Goal: Task Accomplishment & Management: Manage account settings

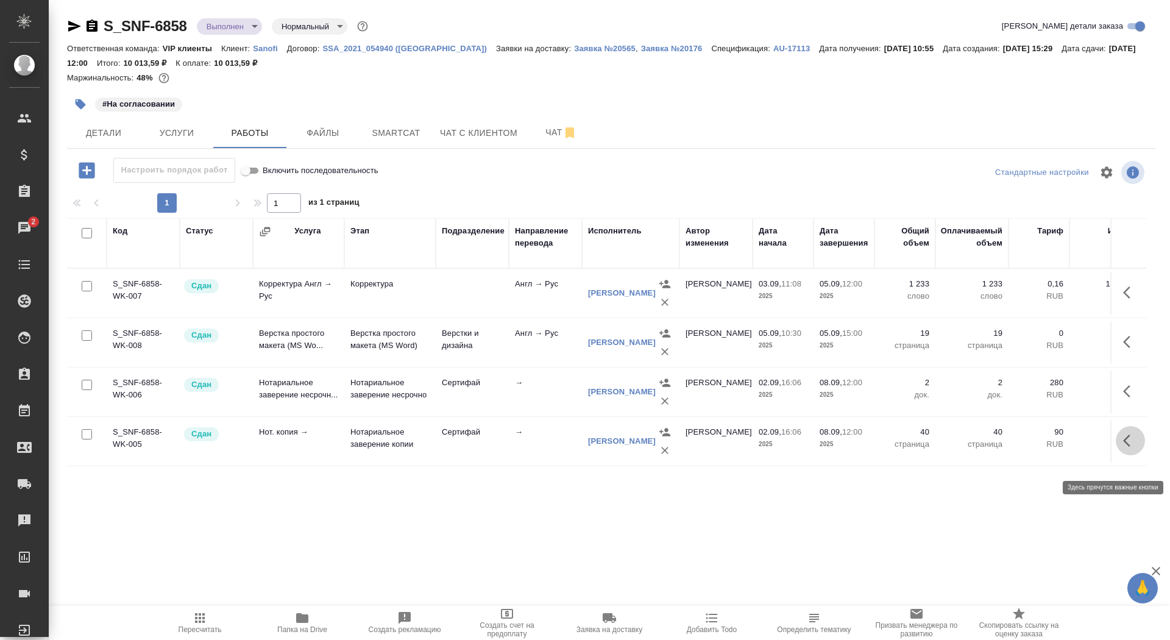
click at [1133, 448] on icon "button" at bounding box center [1130, 440] width 15 height 15
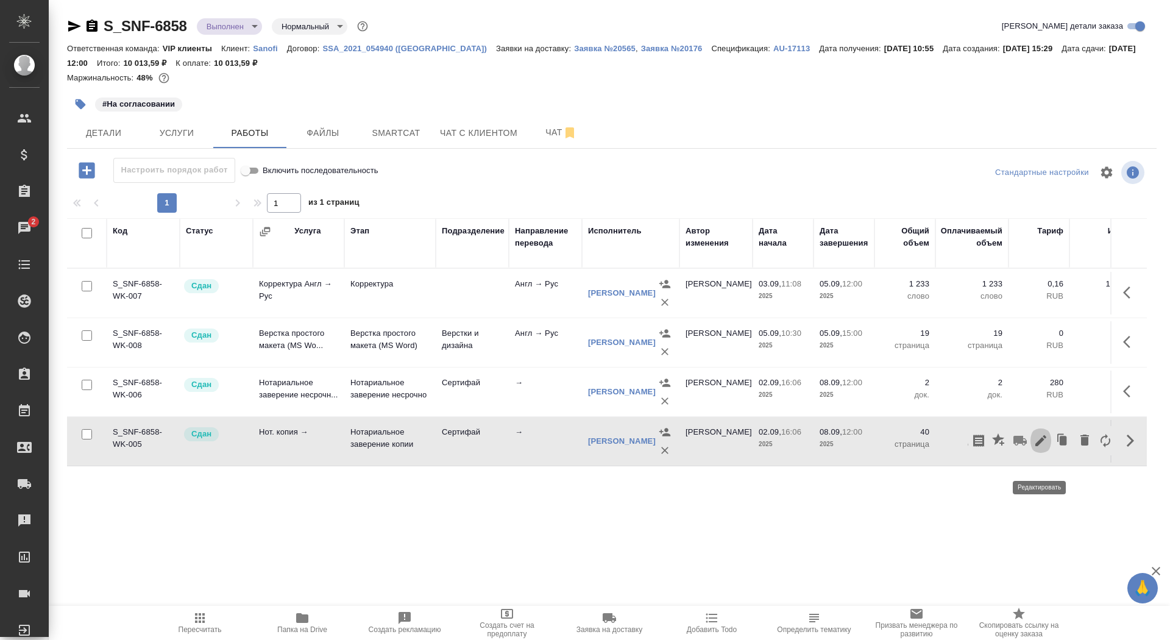
click at [1042, 448] on icon "button" at bounding box center [1040, 440] width 15 height 15
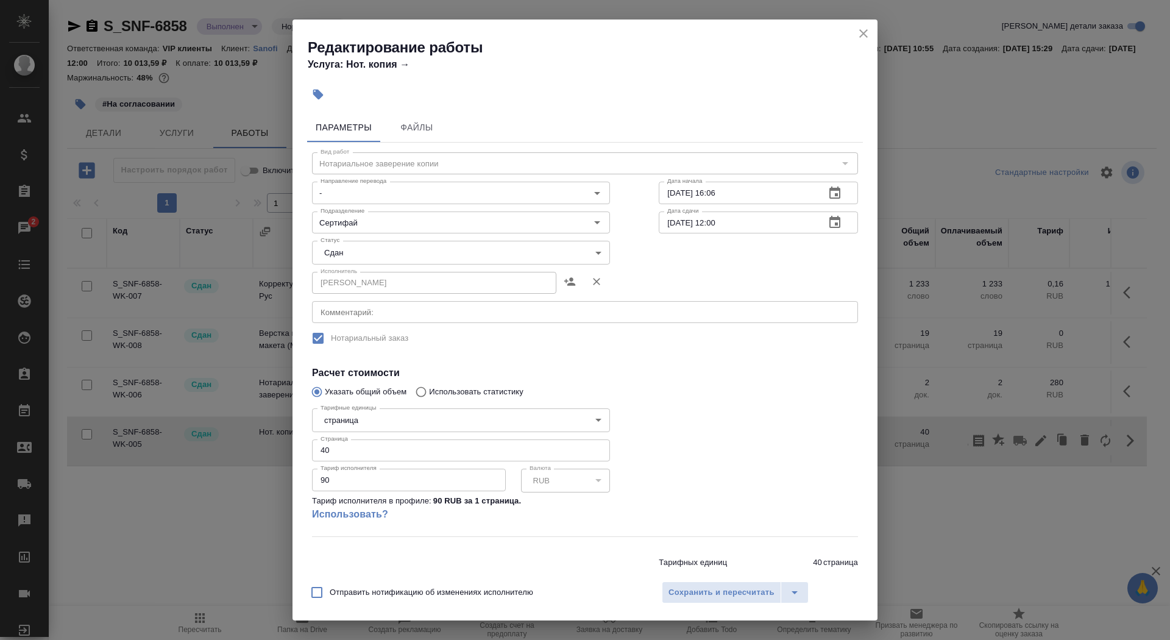
click at [400, 450] on input "40" at bounding box center [461, 450] width 298 height 22
type input "49"
click at [672, 227] on input "08.09.2025 12:00" at bounding box center [737, 222] width 157 height 22
click at [672, 220] on input "08.09.2025 12:00" at bounding box center [737, 222] width 157 height 22
click at [863, 33] on icon "close" at bounding box center [863, 33] width 9 height 9
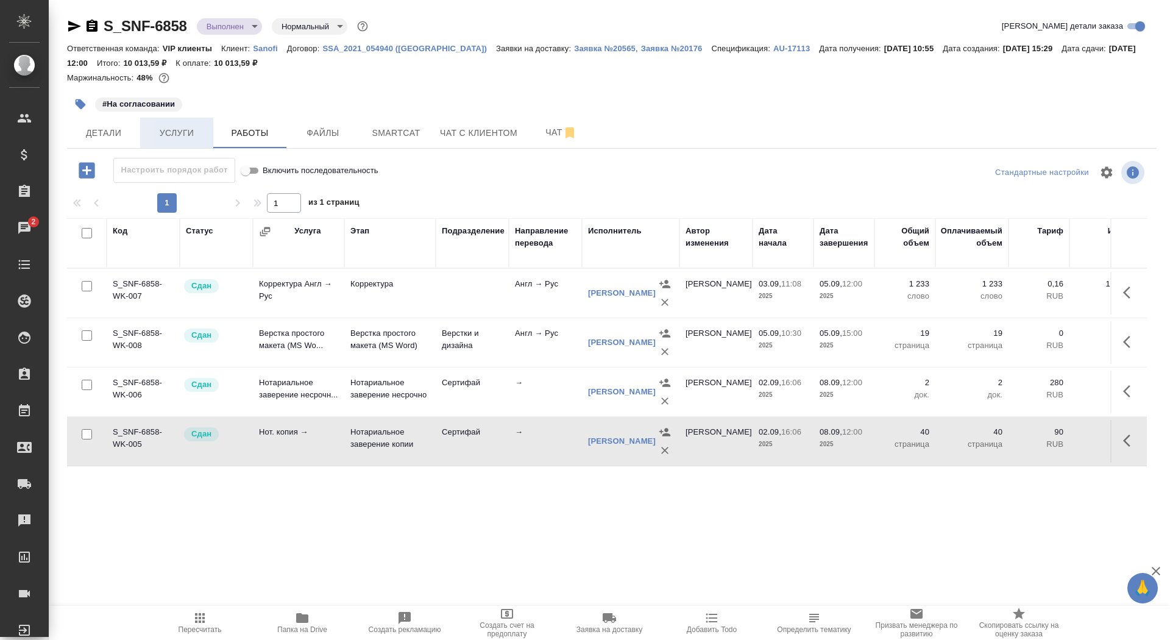
click at [183, 136] on span "Услуги" at bounding box center [176, 133] width 58 height 15
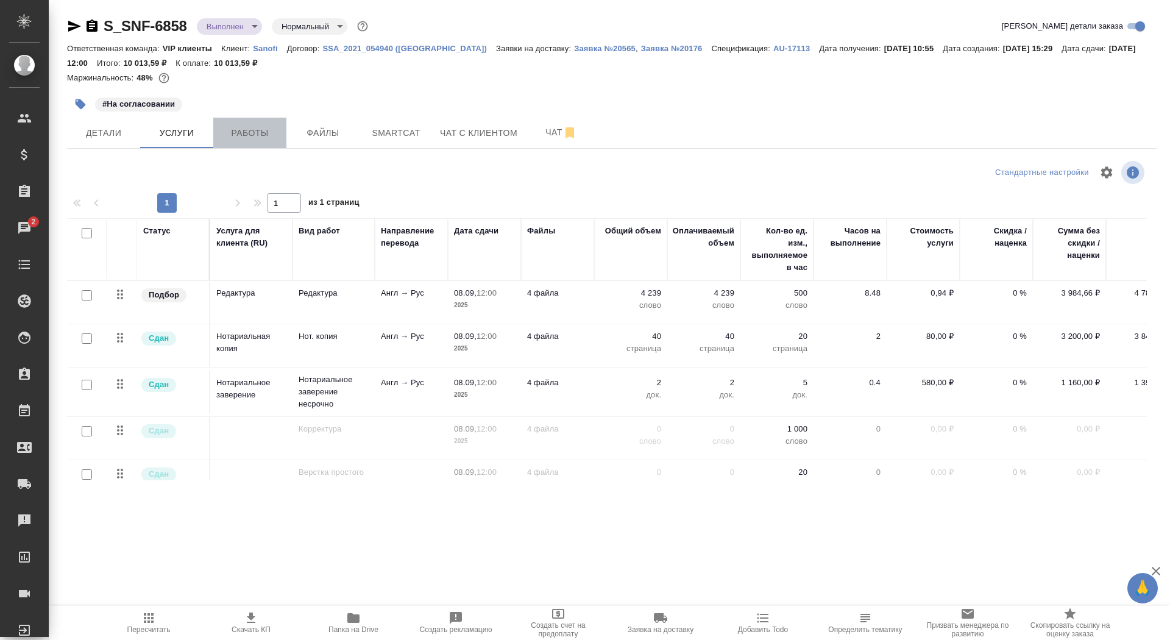
click at [275, 132] on span "Работы" at bounding box center [250, 133] width 58 height 15
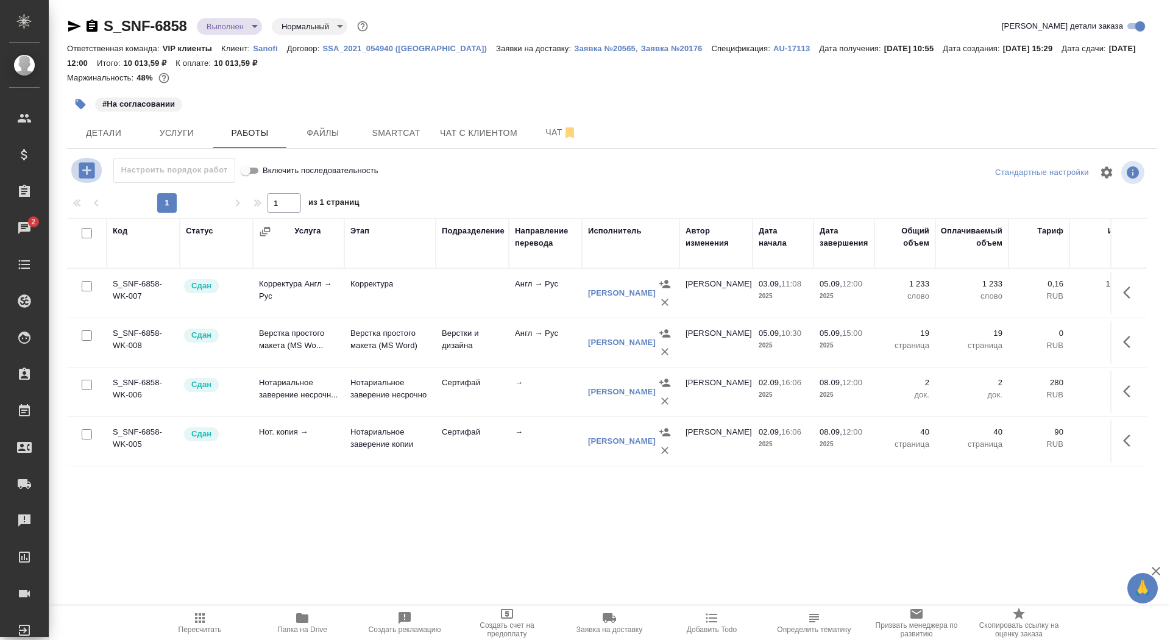
click at [88, 168] on icon "button" at bounding box center [87, 170] width 16 height 16
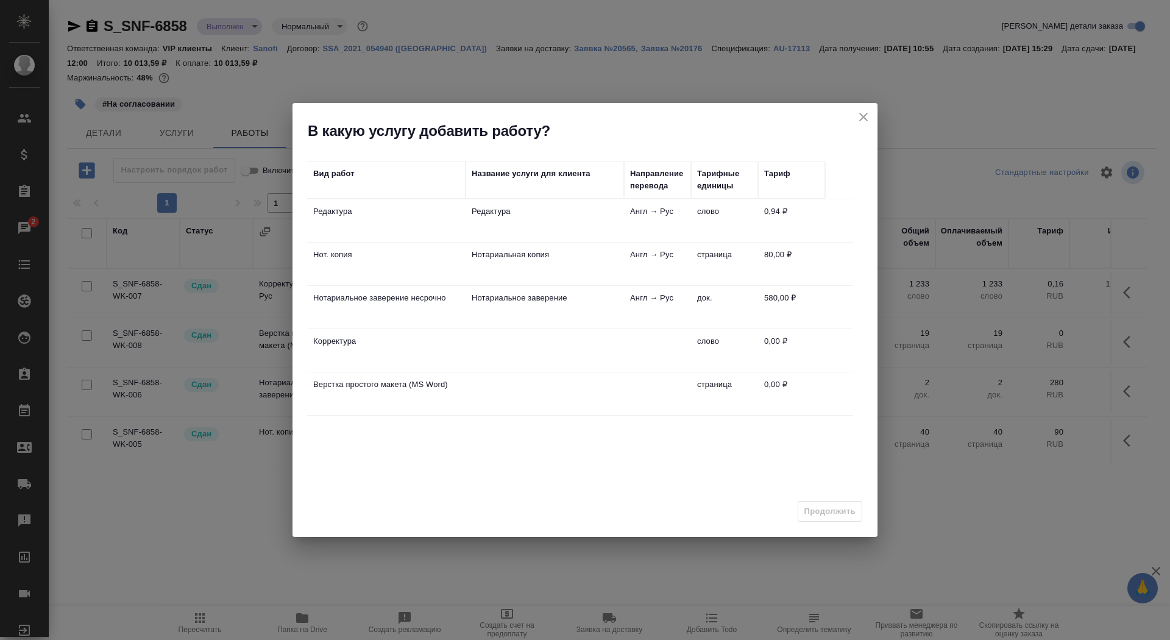
click at [500, 264] on td "Нотариальная копия" at bounding box center [545, 264] width 158 height 43
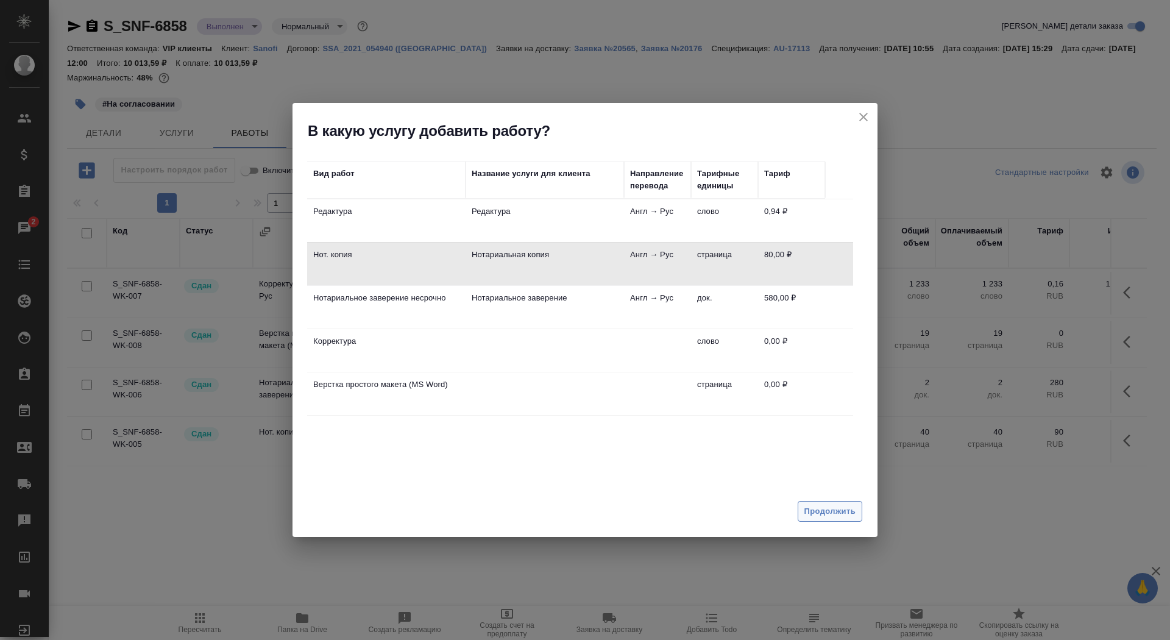
click at [832, 508] on span "Продолжить" at bounding box center [829, 512] width 51 height 14
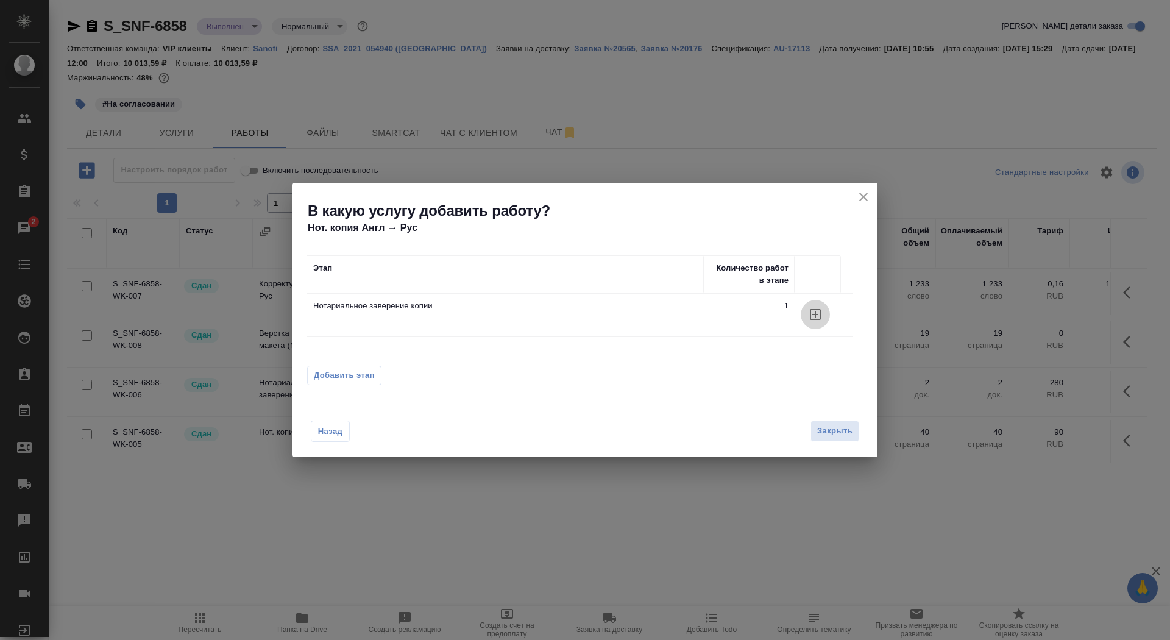
click at [813, 314] on icon "button" at bounding box center [815, 314] width 11 height 11
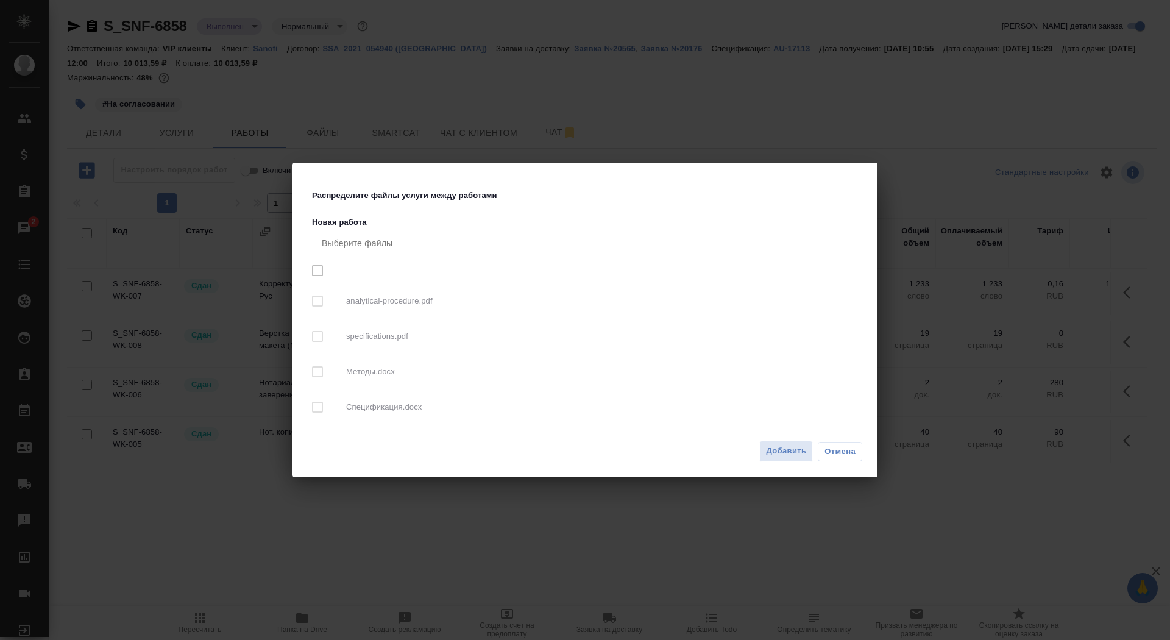
checkbox input "true"
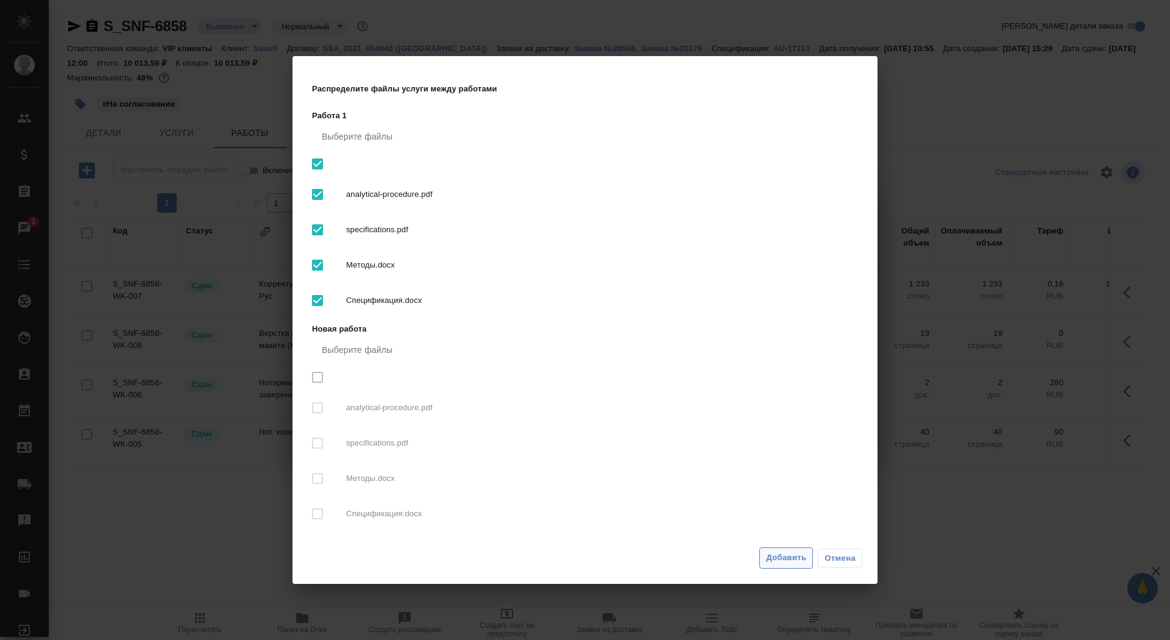
click at [774, 559] on span "Добавить" at bounding box center [786, 558] width 40 height 14
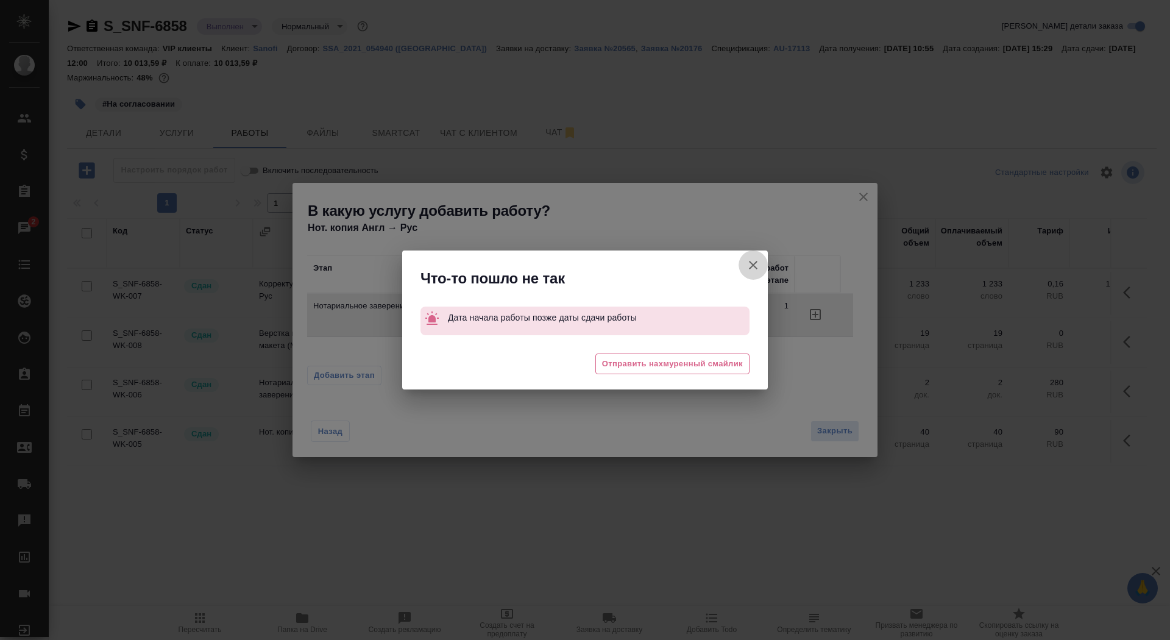
click at [751, 258] on icon "button" at bounding box center [753, 265] width 15 height 15
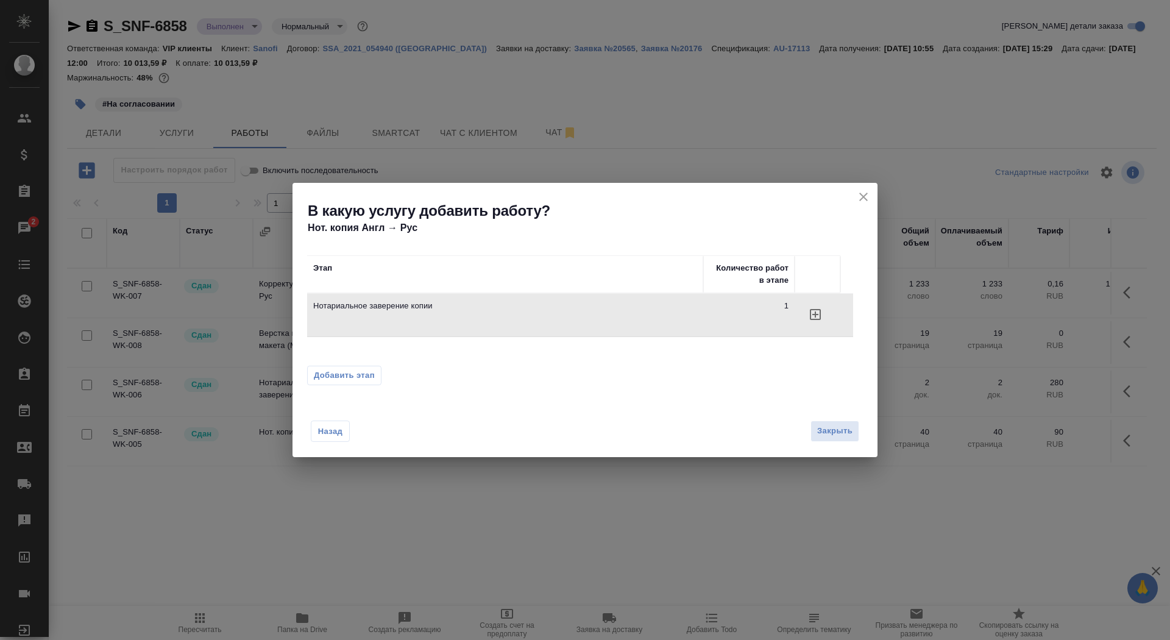
click at [860, 197] on icon "close" at bounding box center [863, 196] width 15 height 15
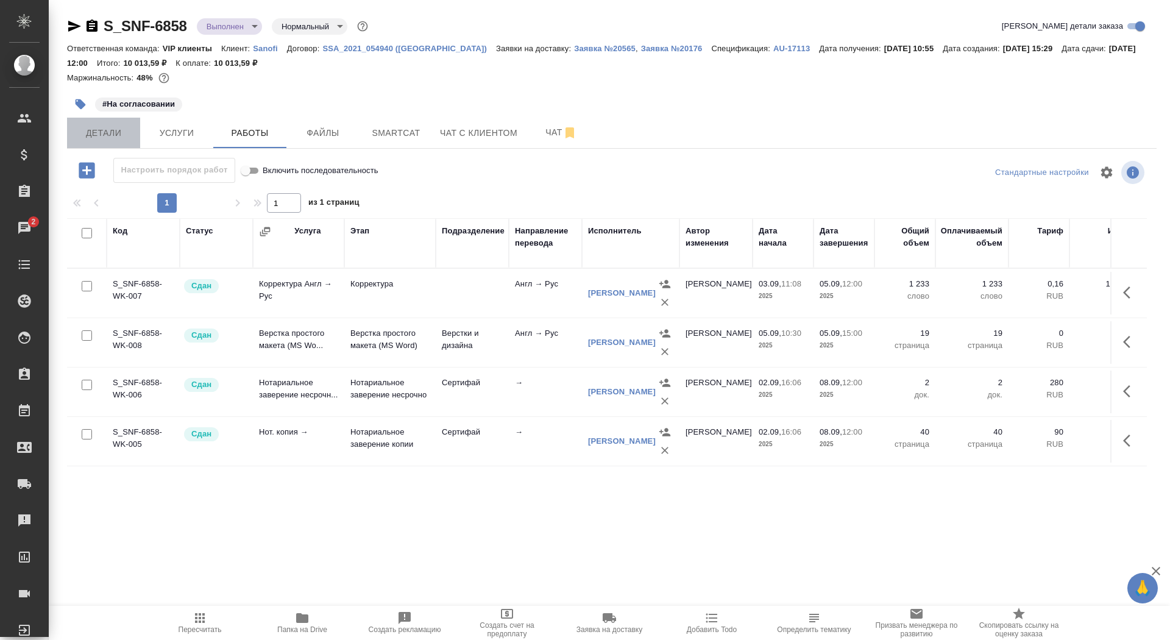
click at [88, 127] on span "Детали" at bounding box center [103, 133] width 58 height 15
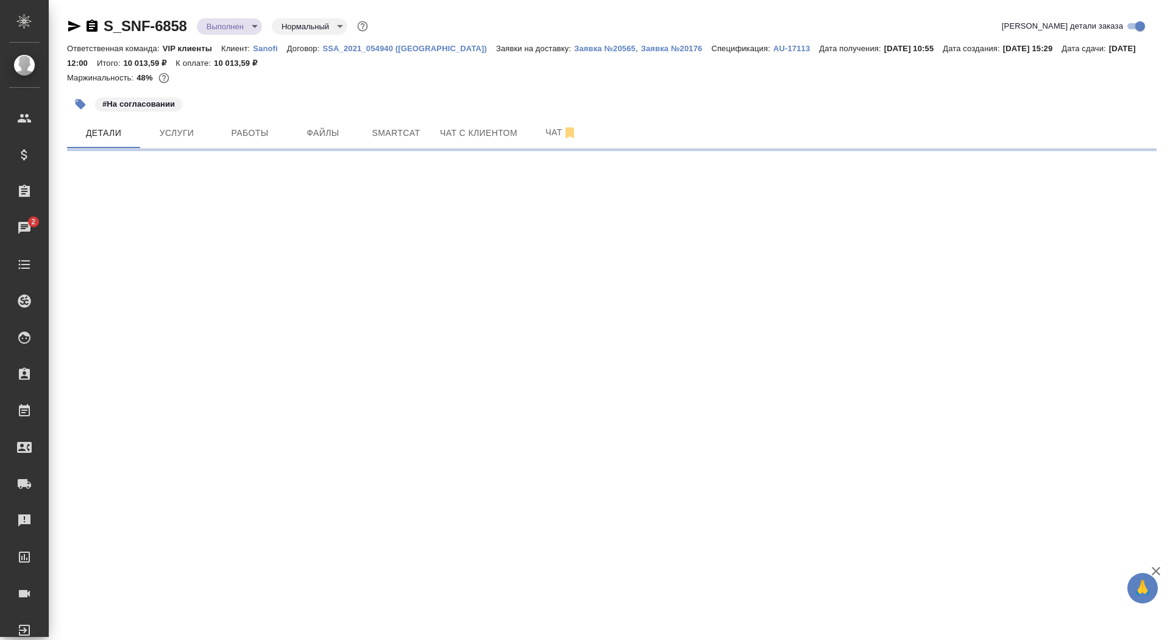
select select "RU"
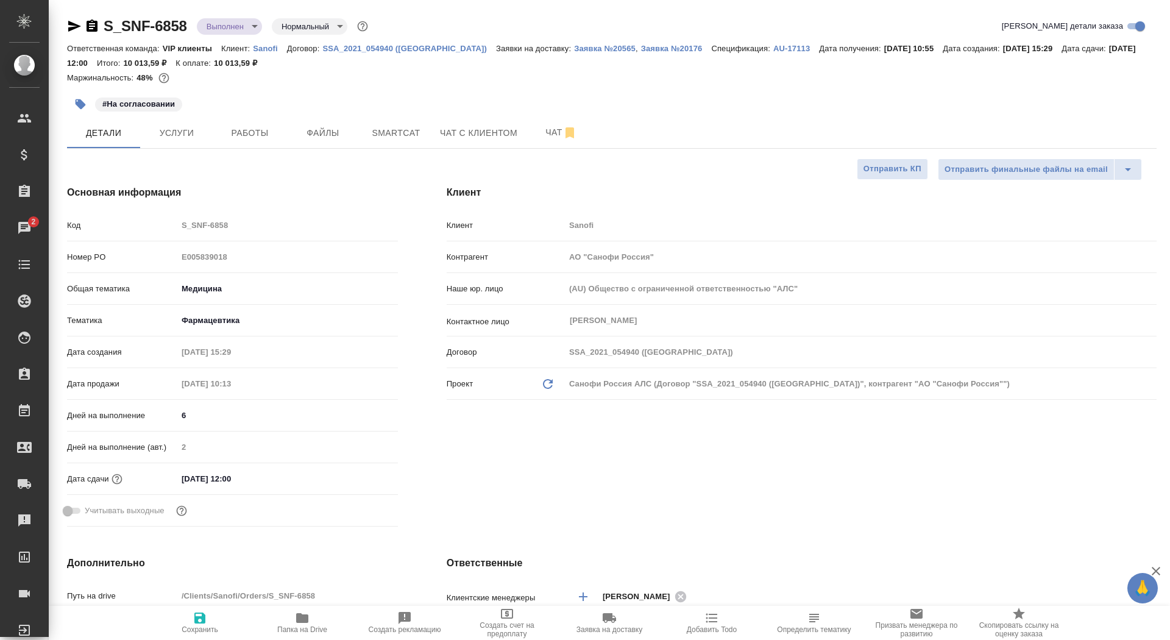
type textarea "x"
click at [185, 473] on input "08.09.2025 12:00" at bounding box center [231, 479] width 107 height 18
type input "80.92.0251 20:0_"
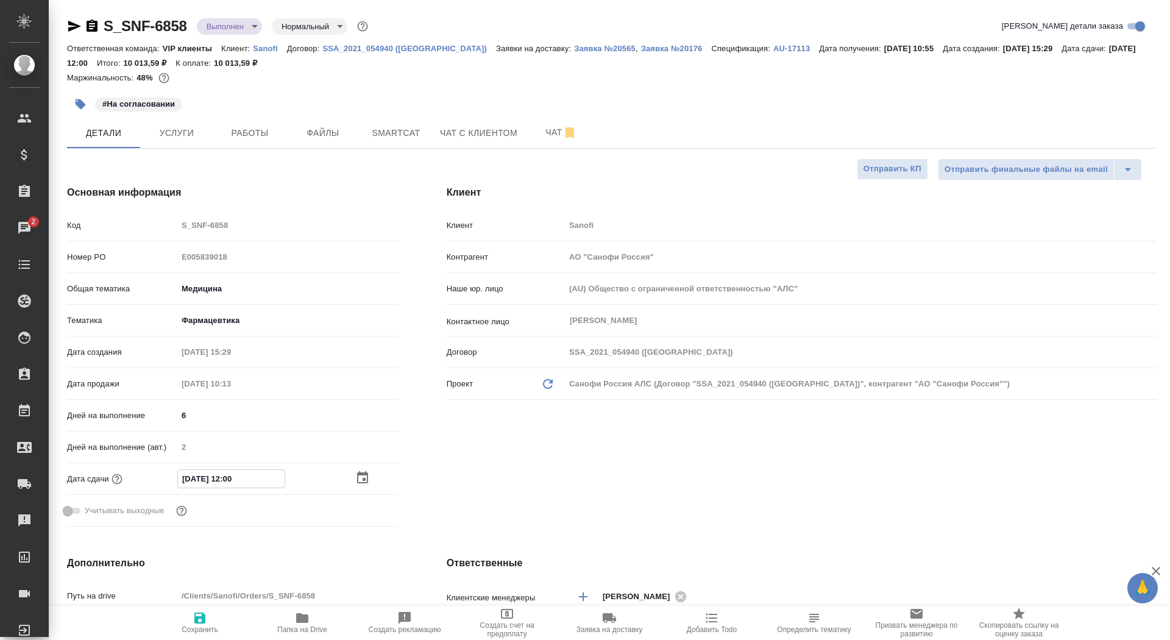
type textarea "x"
type input "18.09.2025 12:00"
type textarea "x"
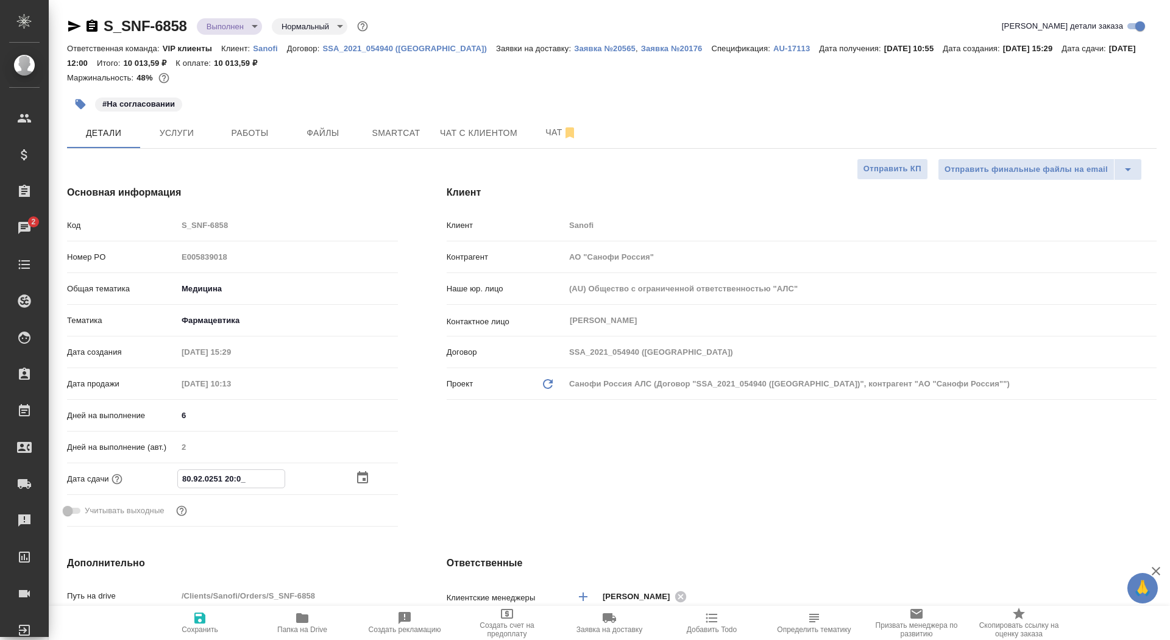
type textarea "x"
type input "18.09.2025 12:00"
click at [214, 616] on span "Сохранить" at bounding box center [200, 622] width 88 height 23
type textarea "x"
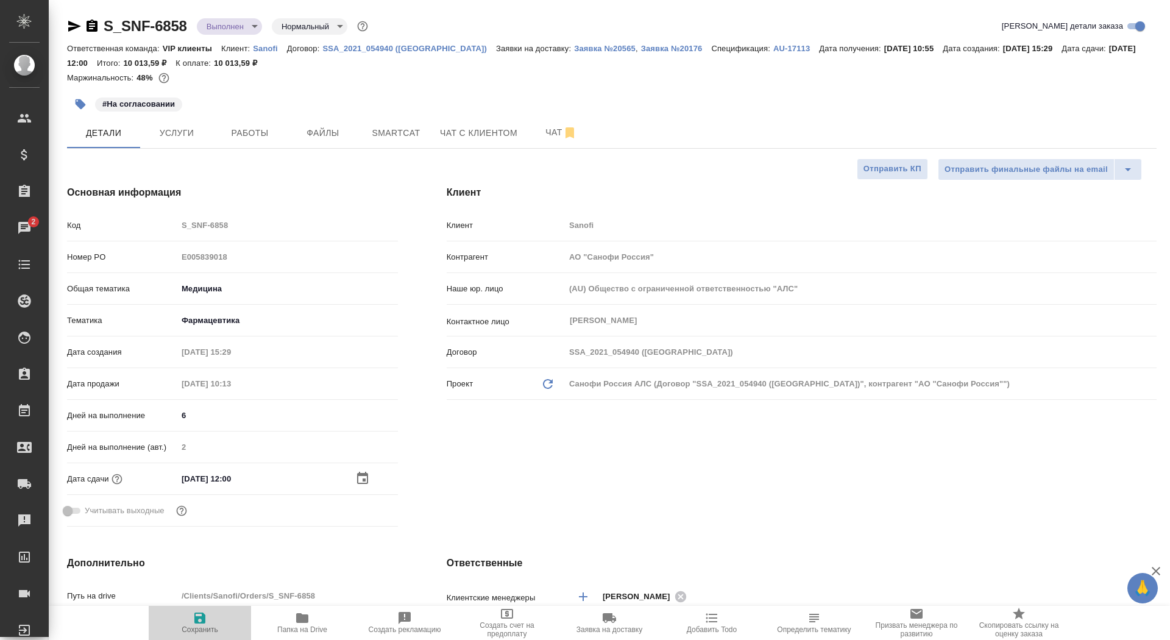
type textarea "x"
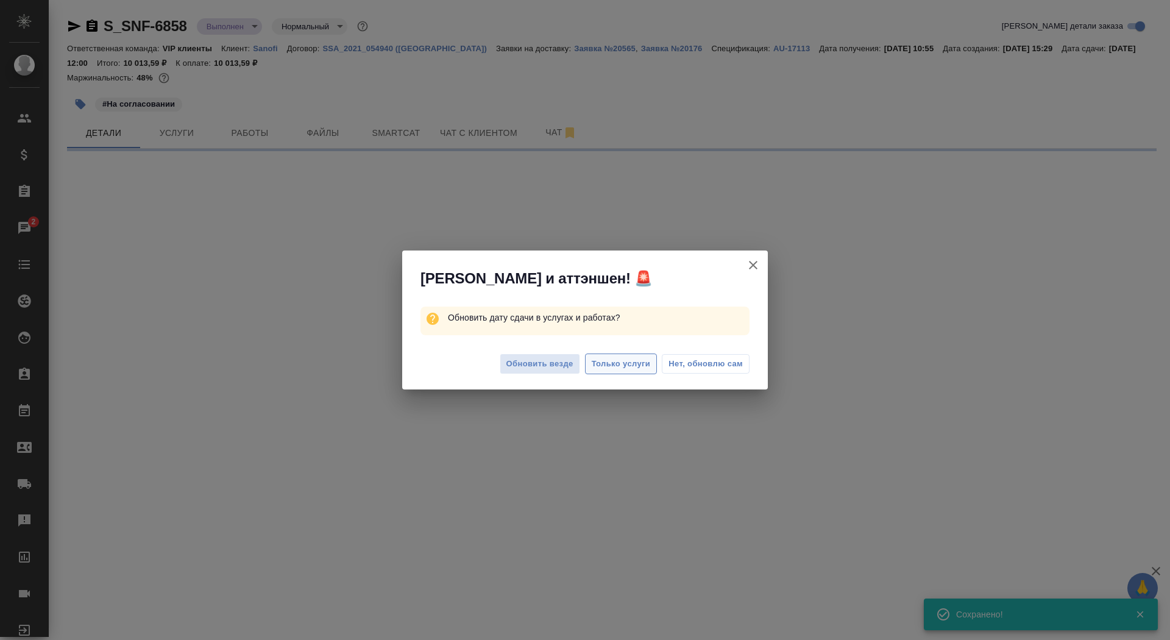
click at [606, 369] on span "Только услуги" at bounding box center [621, 364] width 59 height 14
select select "RU"
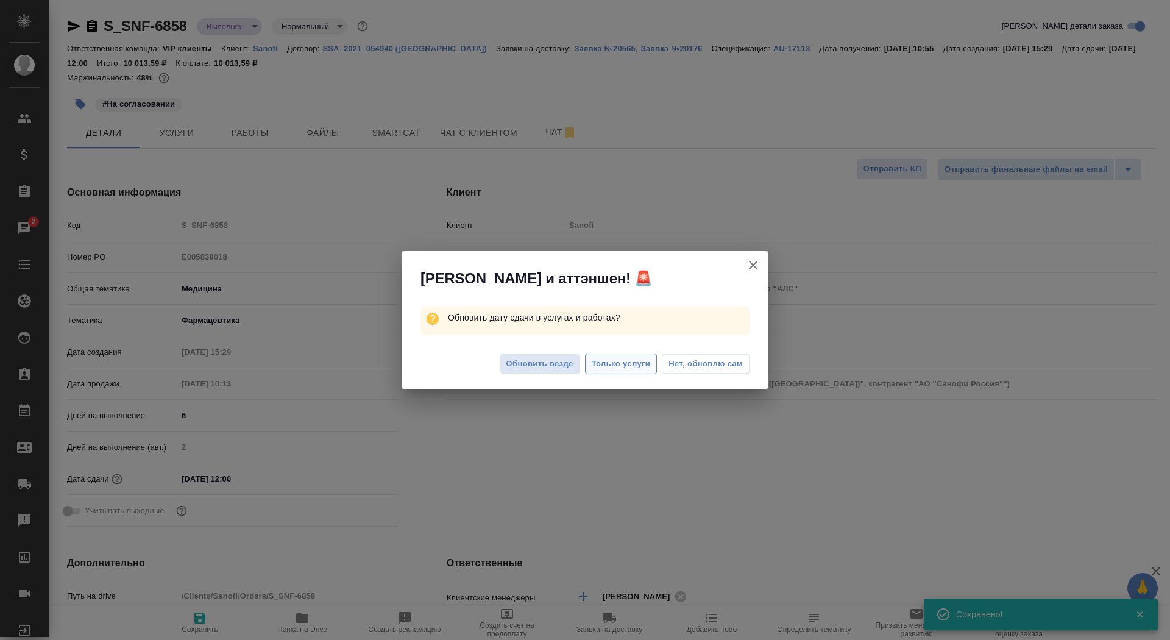
type textarea "x"
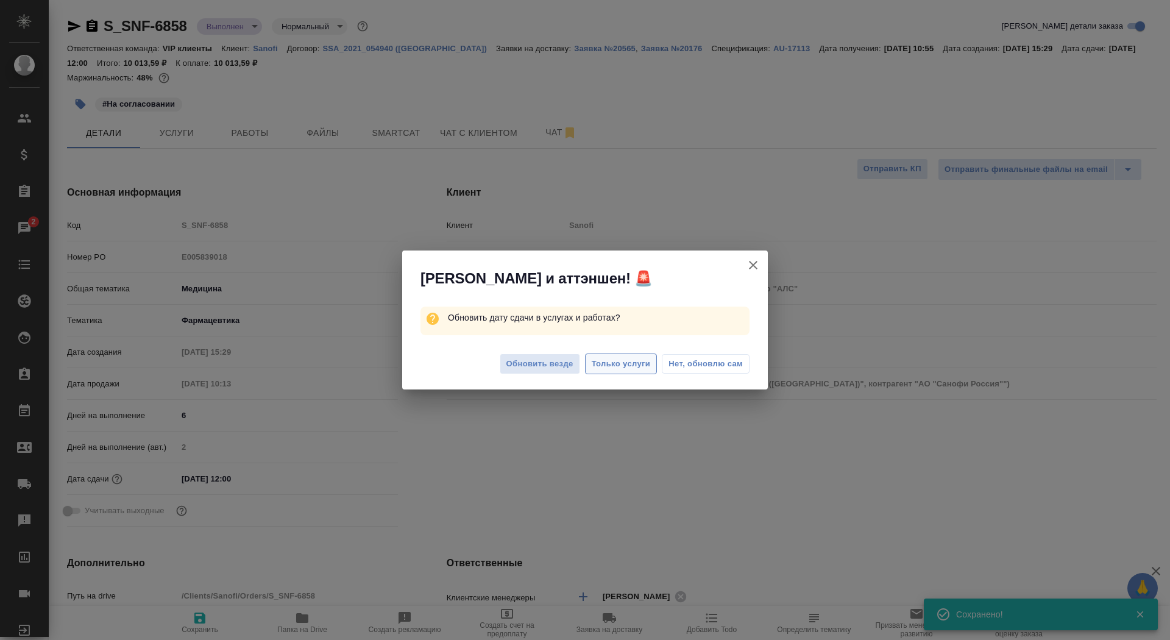
type textarea "x"
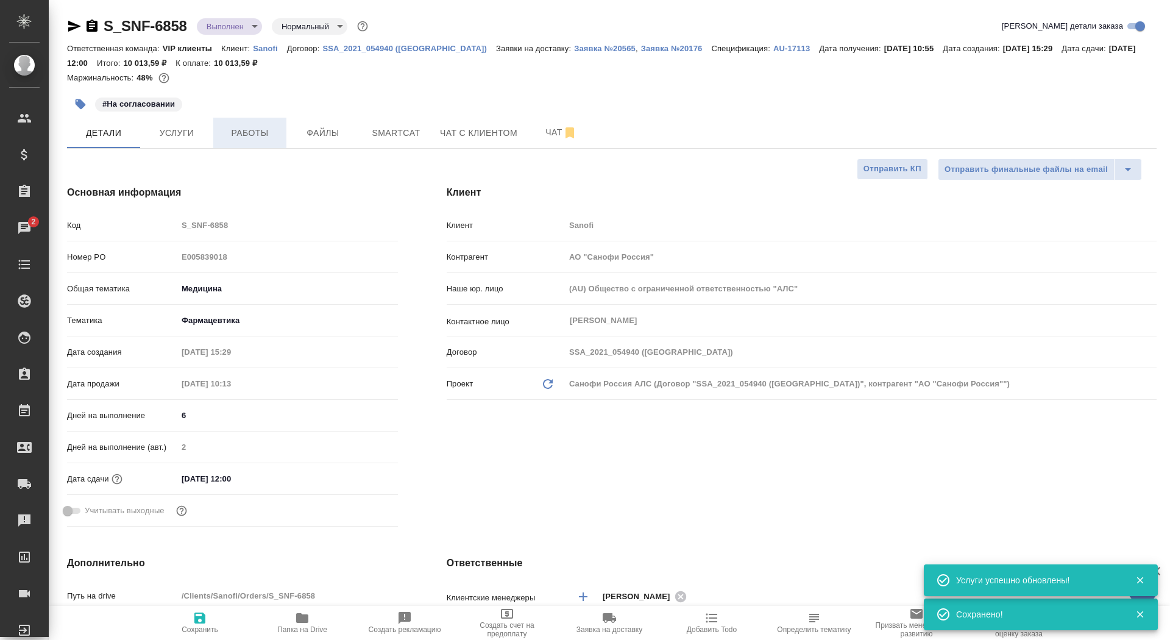
click at [250, 142] on button "Работы" at bounding box center [249, 133] width 73 height 30
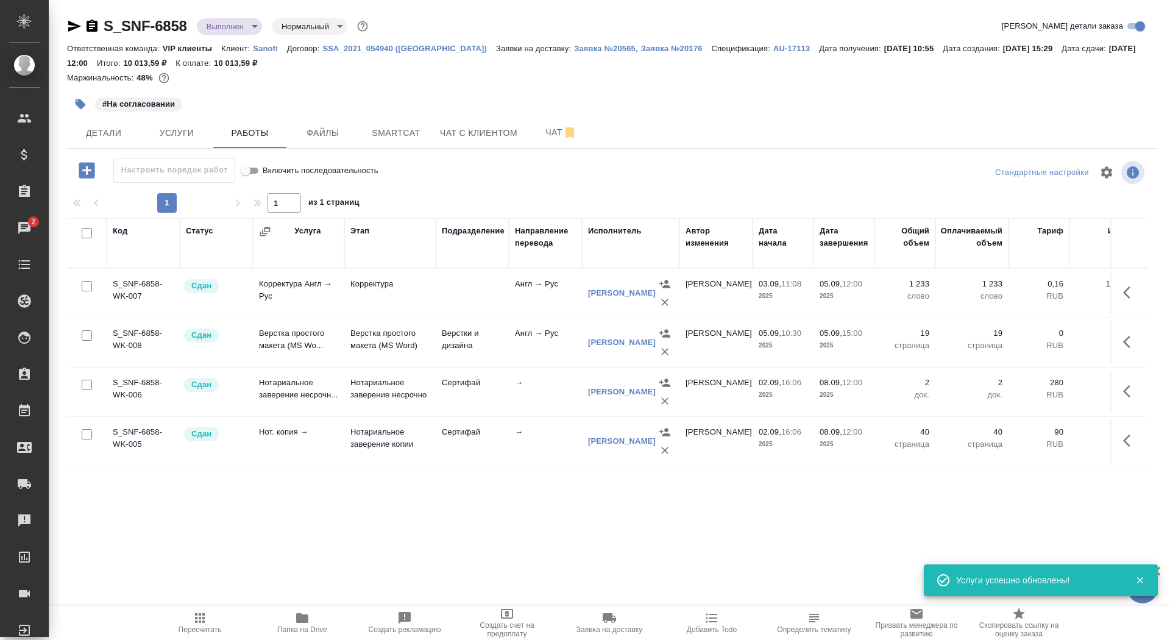
click at [85, 172] on icon "button" at bounding box center [87, 170] width 16 height 16
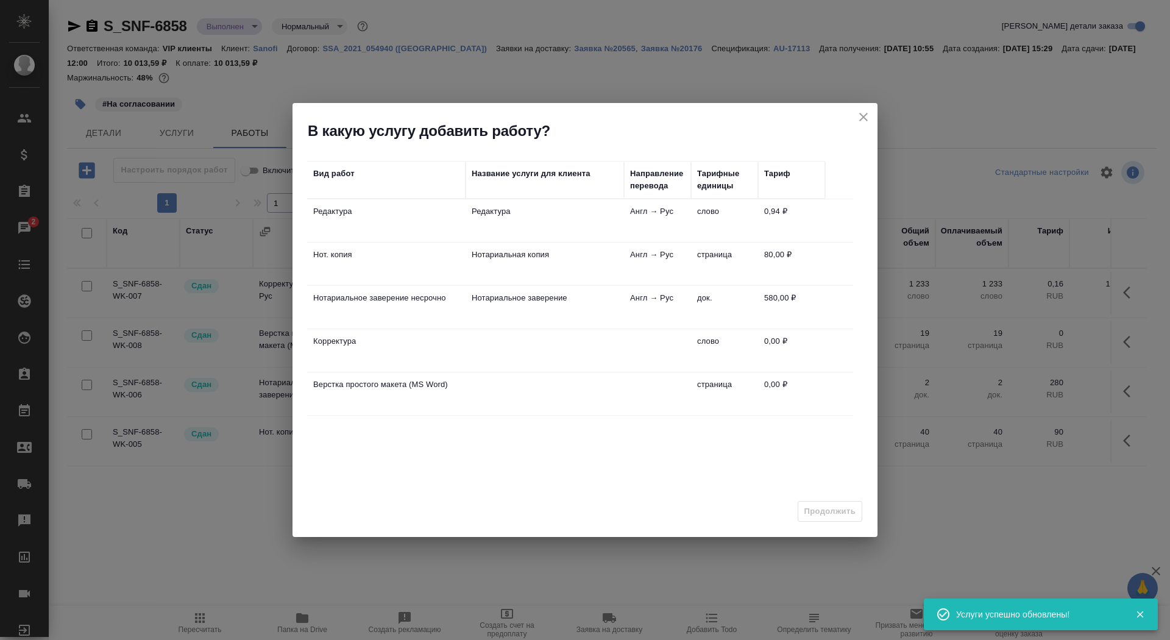
click at [507, 270] on td "Нотариальная копия" at bounding box center [545, 264] width 158 height 43
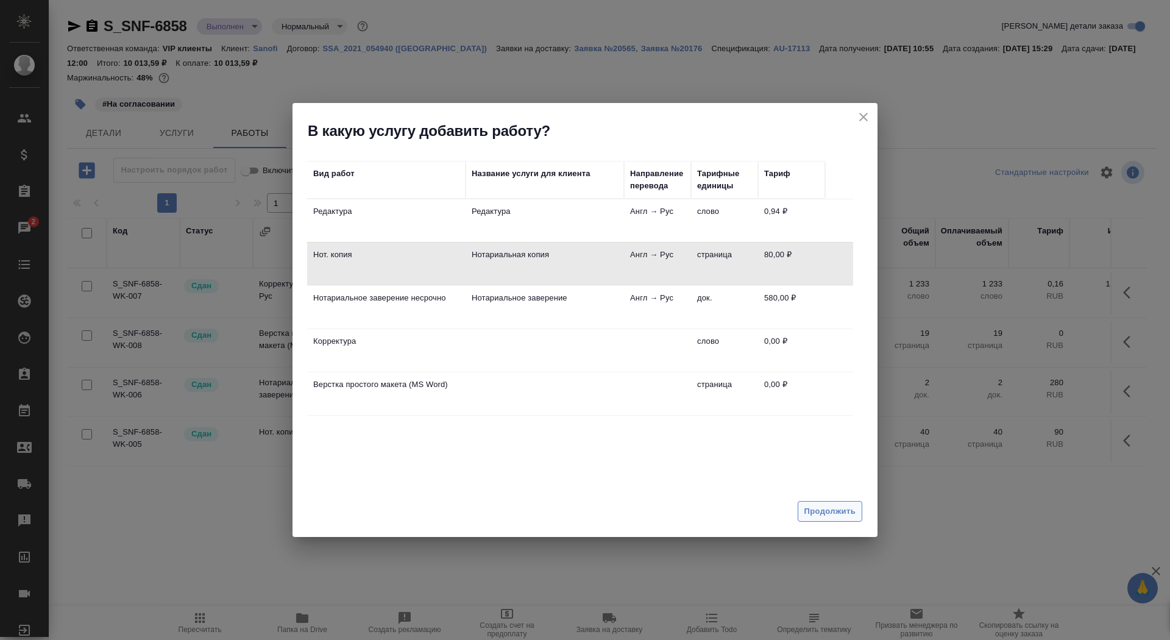
click at [828, 516] on span "Продолжить" at bounding box center [829, 512] width 51 height 14
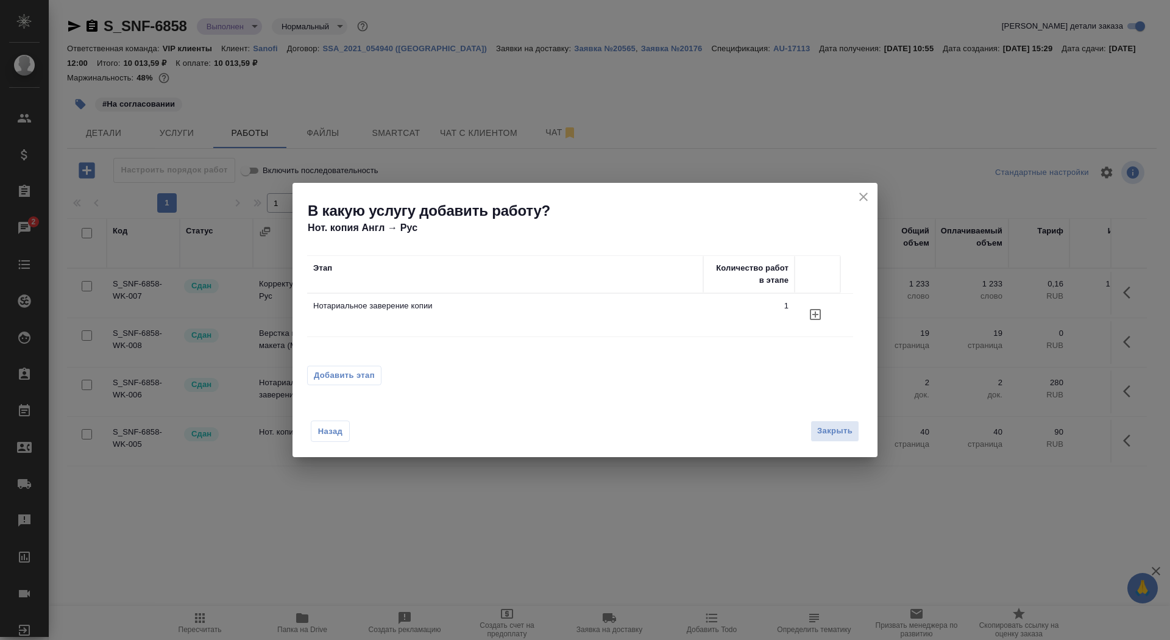
click at [823, 443] on div "Назад Закрыть" at bounding box center [584, 423] width 585 height 67
click at [823, 433] on span "Закрыть" at bounding box center [834, 431] width 35 height 14
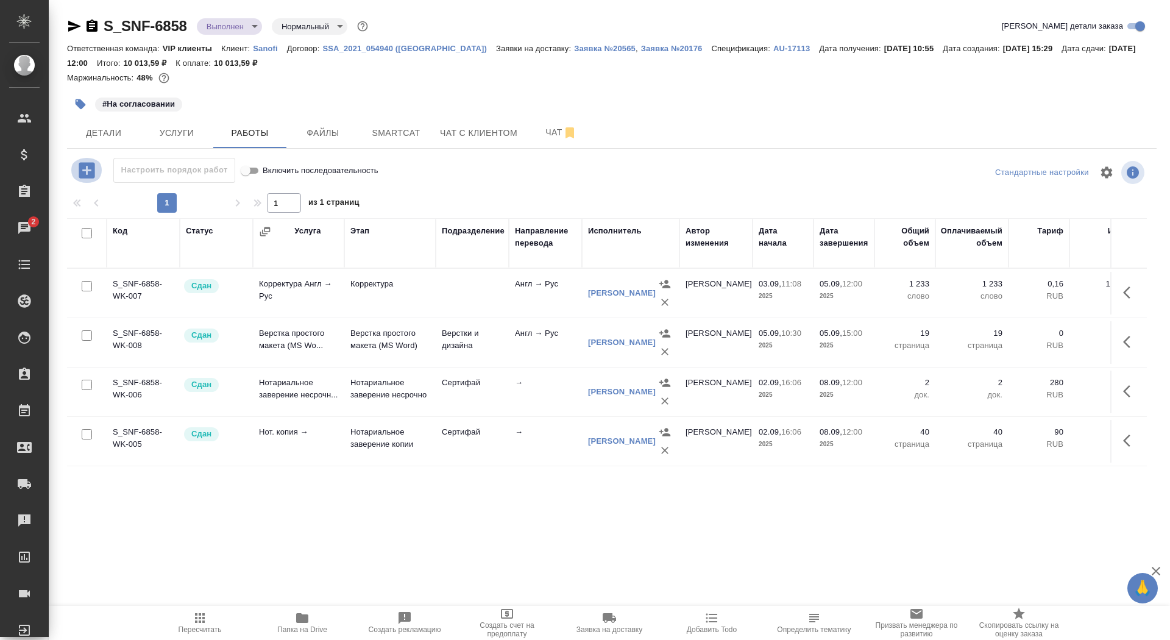
click at [90, 160] on icon "button" at bounding box center [86, 170] width 21 height 21
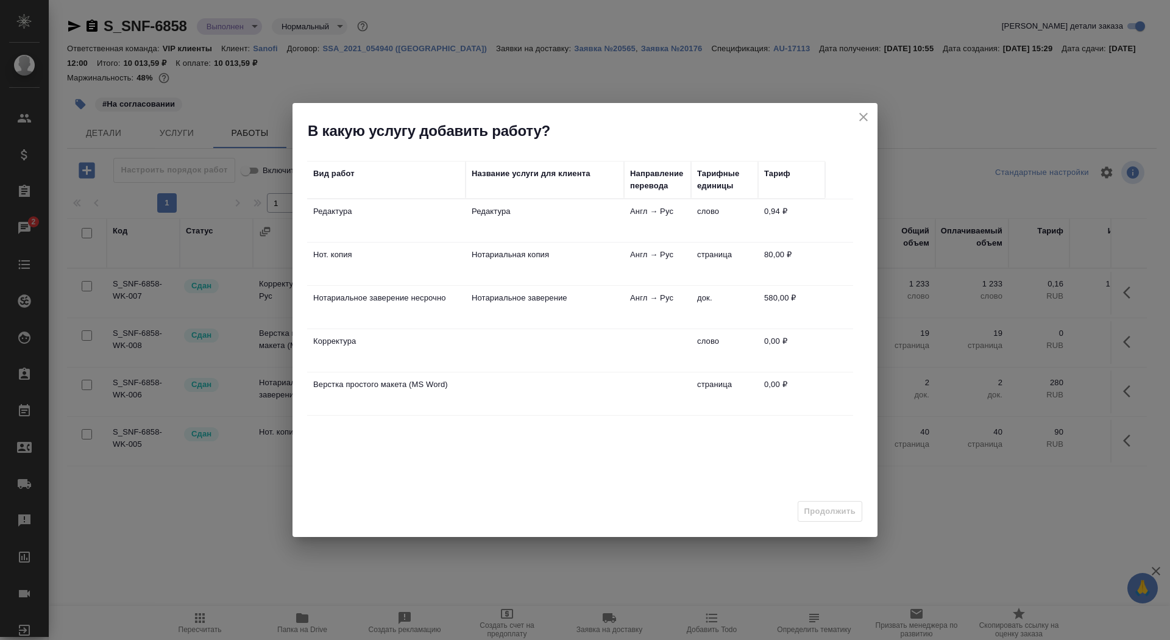
click at [509, 263] on td "Нотариальная копия" at bounding box center [545, 264] width 158 height 43
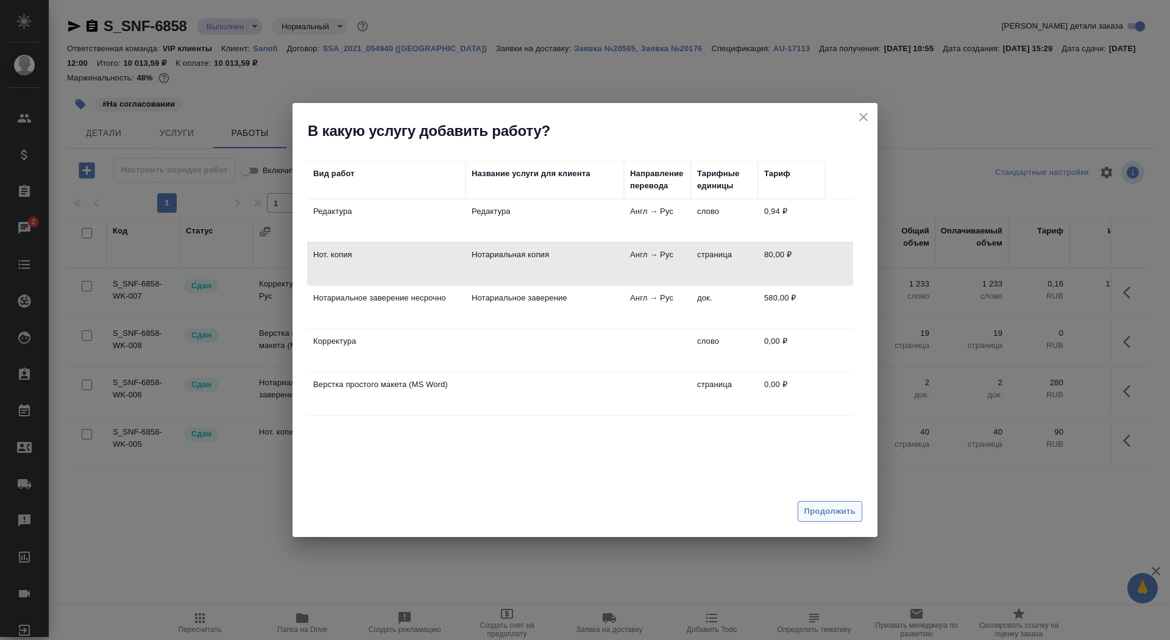
click at [827, 503] on button "Продолжить" at bounding box center [830, 511] width 65 height 21
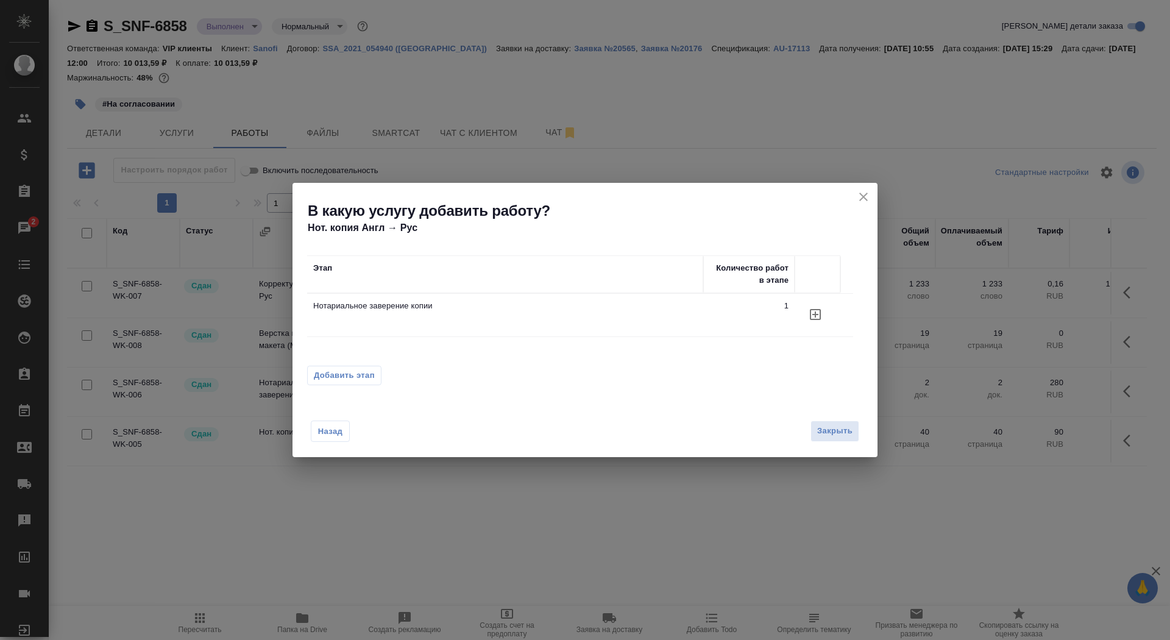
click at [818, 313] on icon "button" at bounding box center [815, 314] width 15 height 15
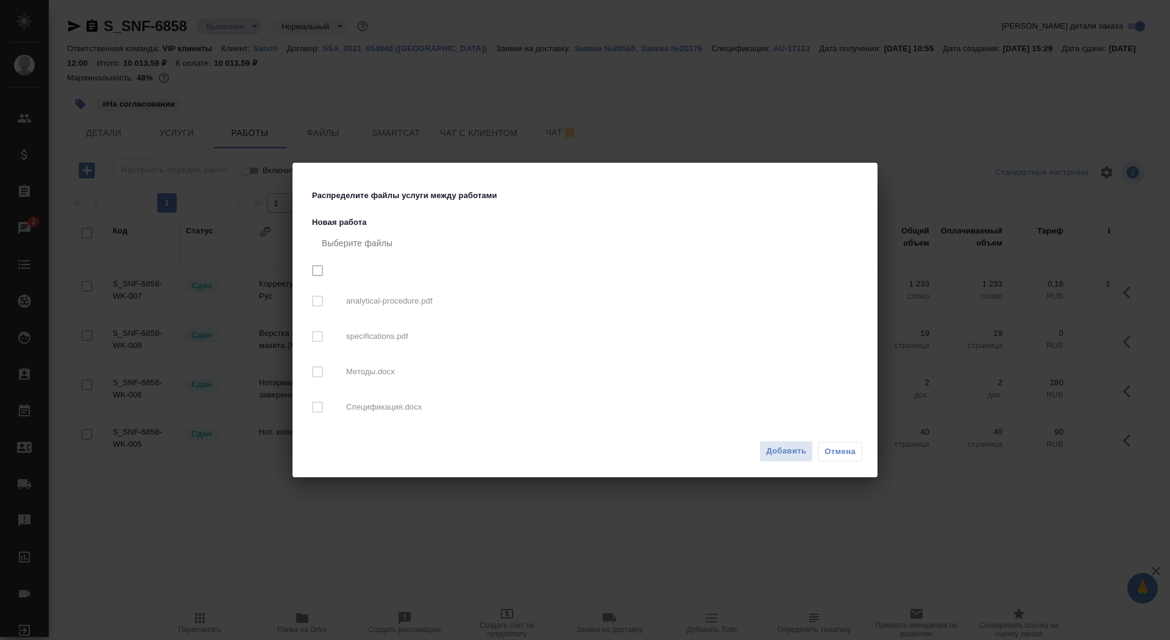
checkbox input "true"
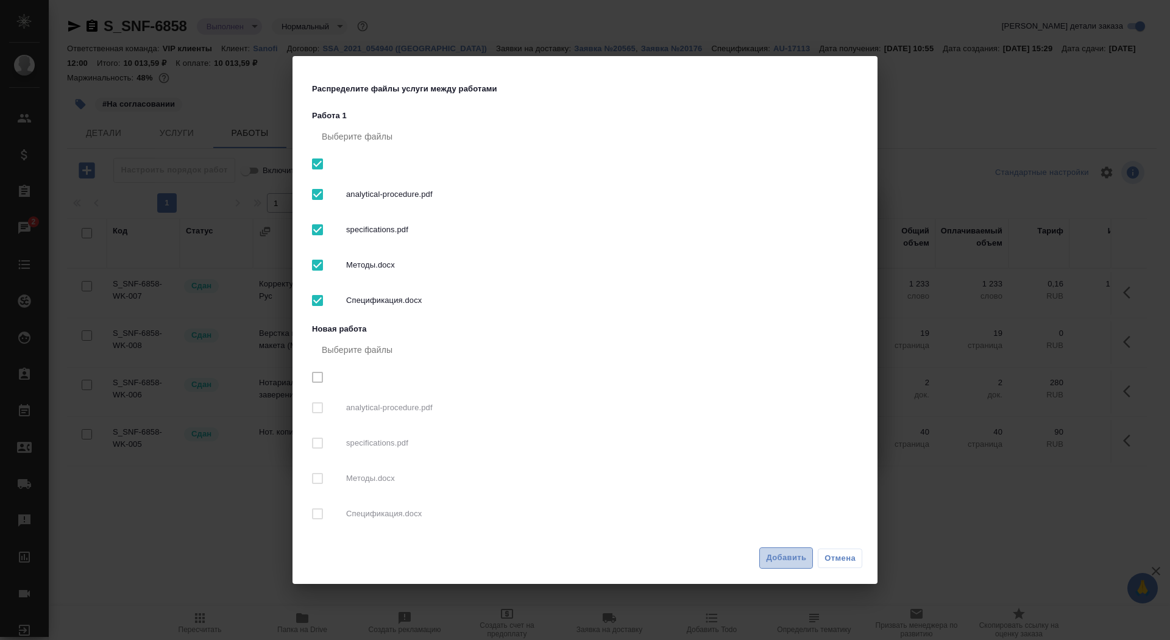
click at [778, 551] on span "Добавить" at bounding box center [786, 558] width 40 height 14
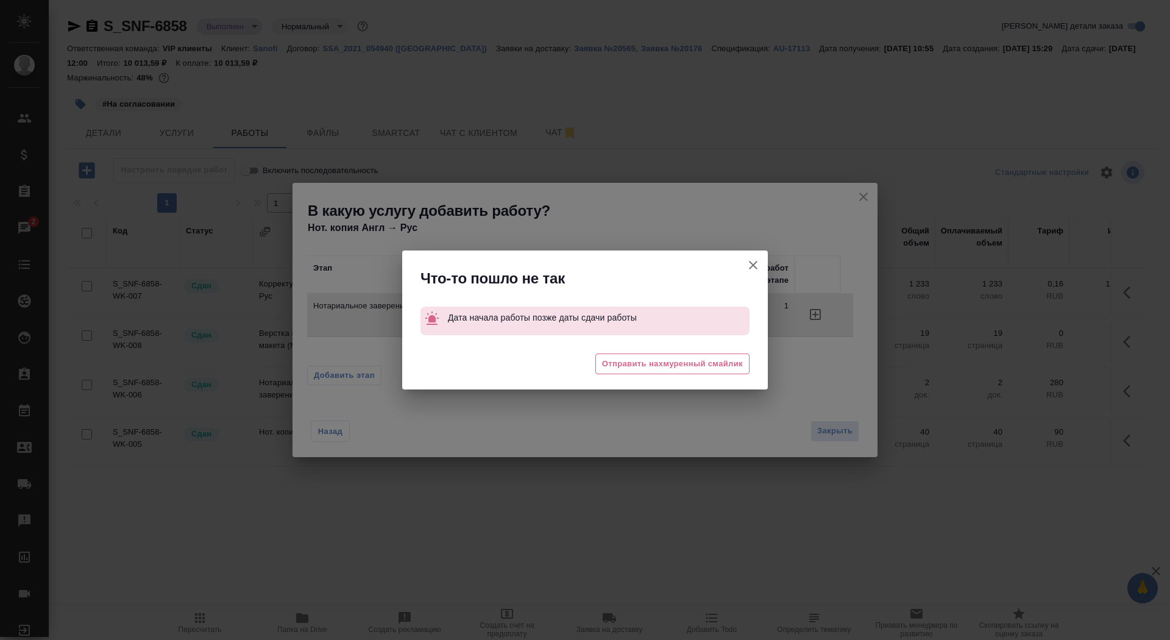
click at [754, 259] on icon "button" at bounding box center [753, 265] width 15 height 15
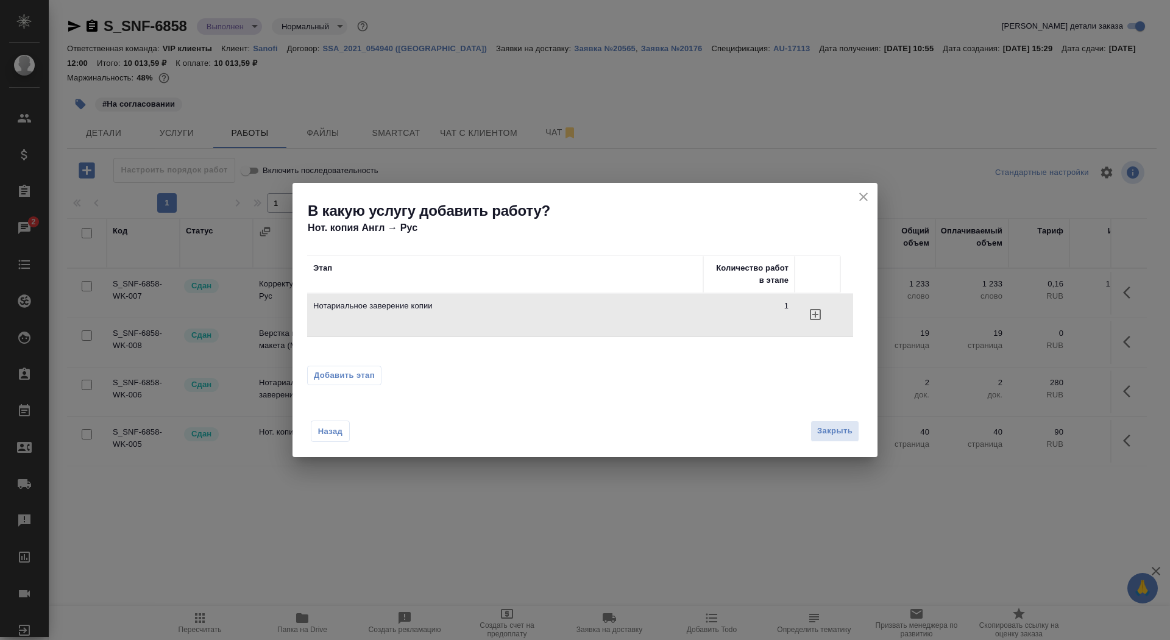
click at [346, 365] on div "Этап Количество работ в этапе Нотариальное заверение копии 1 Добавить этап" at bounding box center [584, 312] width 585 height 155
click at [348, 374] on span "Добавить этап" at bounding box center [344, 375] width 61 height 12
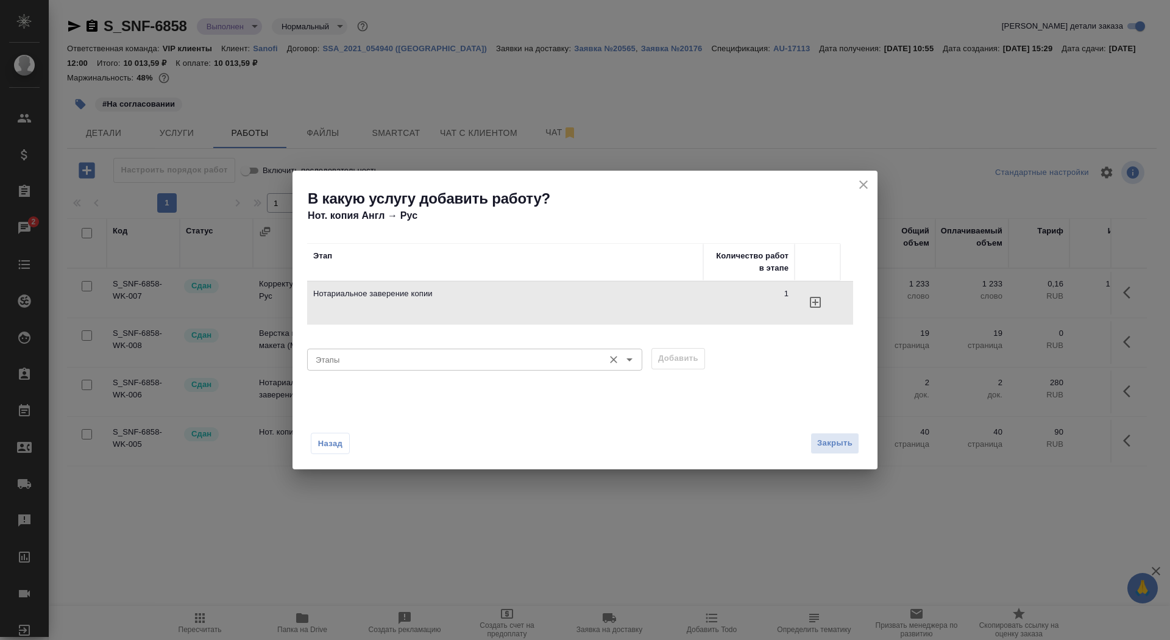
click at [455, 351] on div "Этапы" at bounding box center [474, 360] width 335 height 22
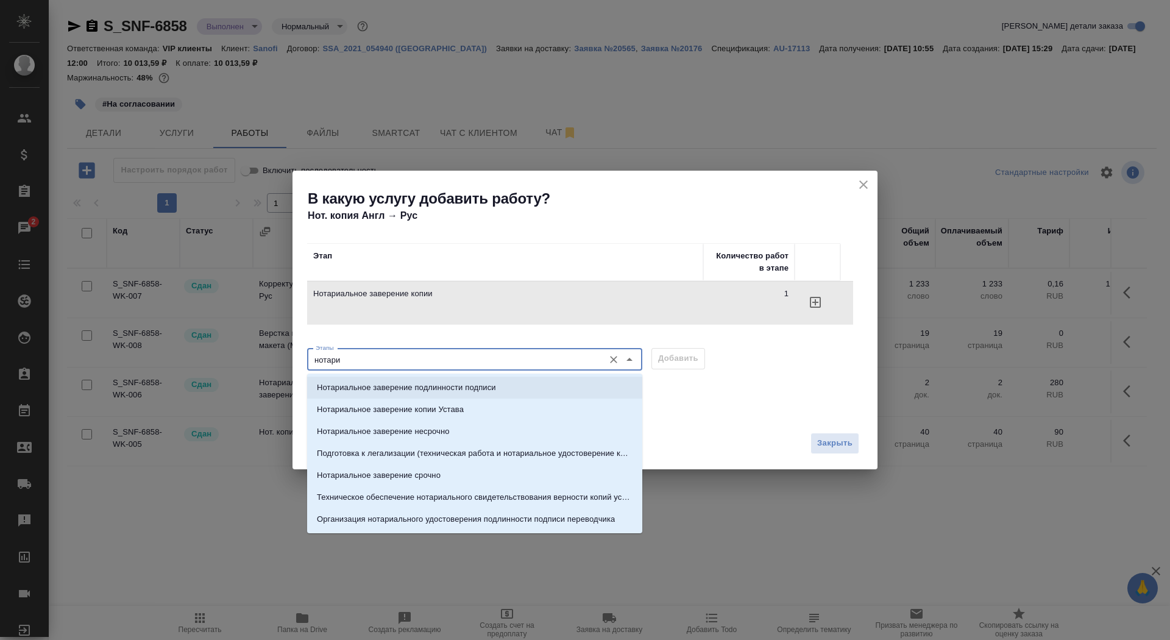
click at [447, 383] on p "Нотариальное заверение подлинности подписи" at bounding box center [406, 387] width 179 height 12
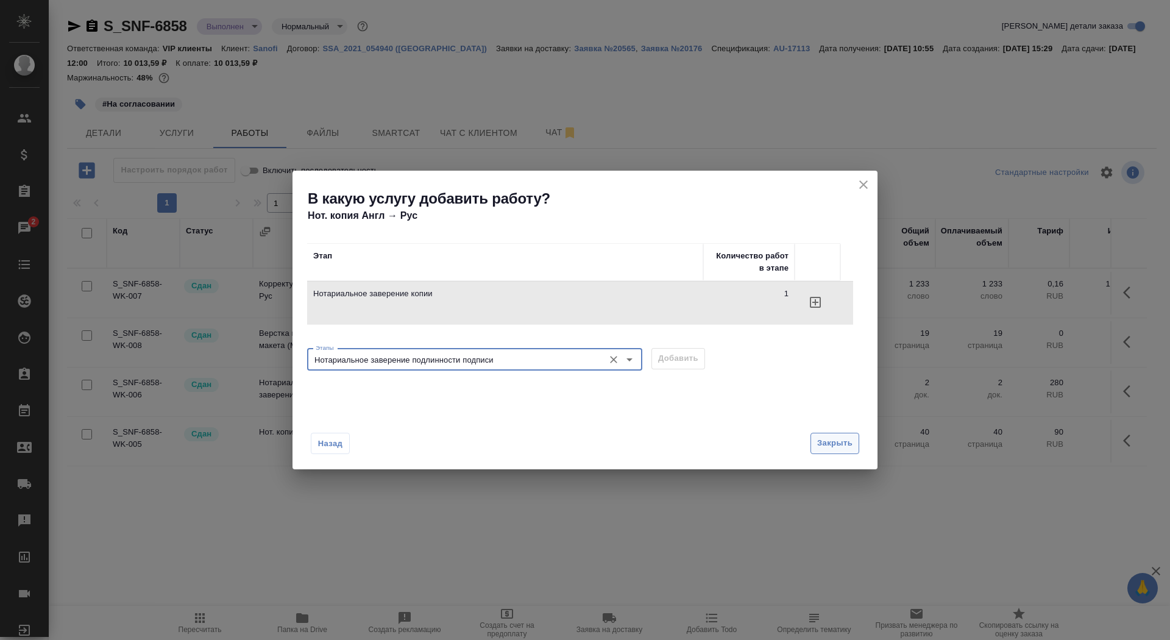
type input "Нотариальное заверение подлинности подписи"
click at [848, 450] on span "Закрыть" at bounding box center [834, 443] width 35 height 14
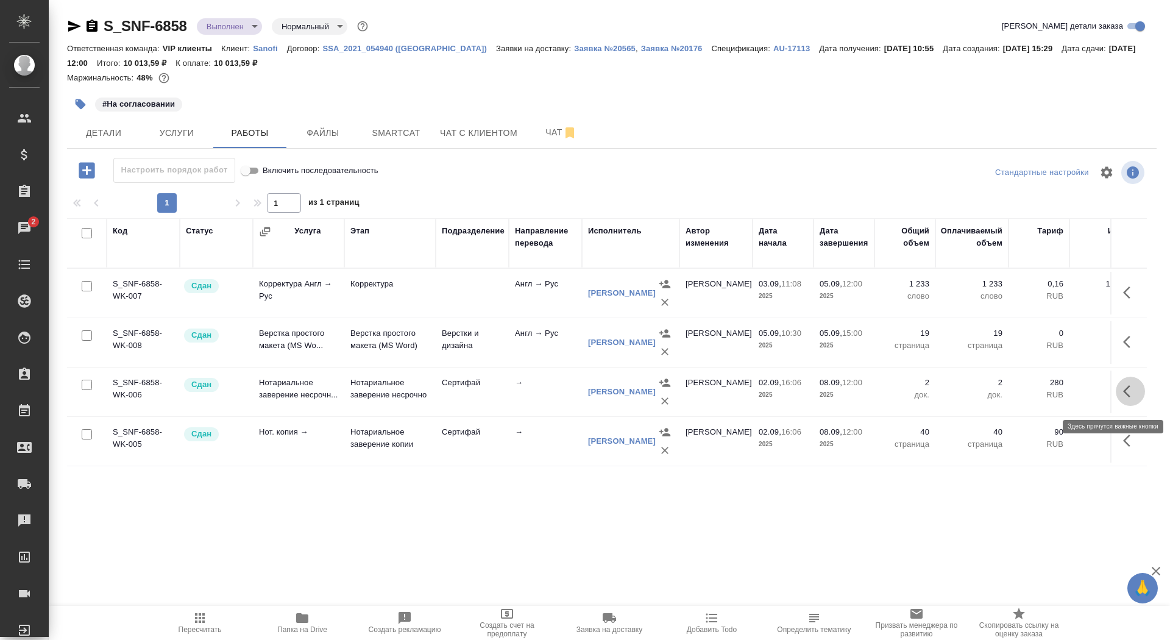
click at [1131, 395] on icon "button" at bounding box center [1130, 391] width 15 height 15
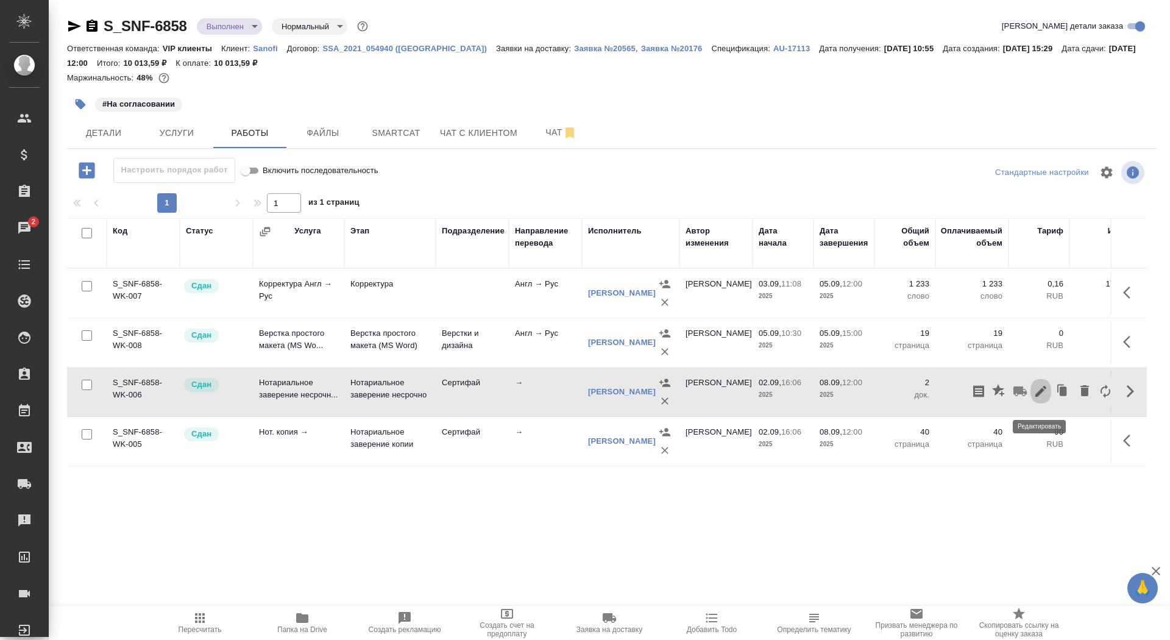
click at [1033, 394] on icon "button" at bounding box center [1040, 391] width 15 height 15
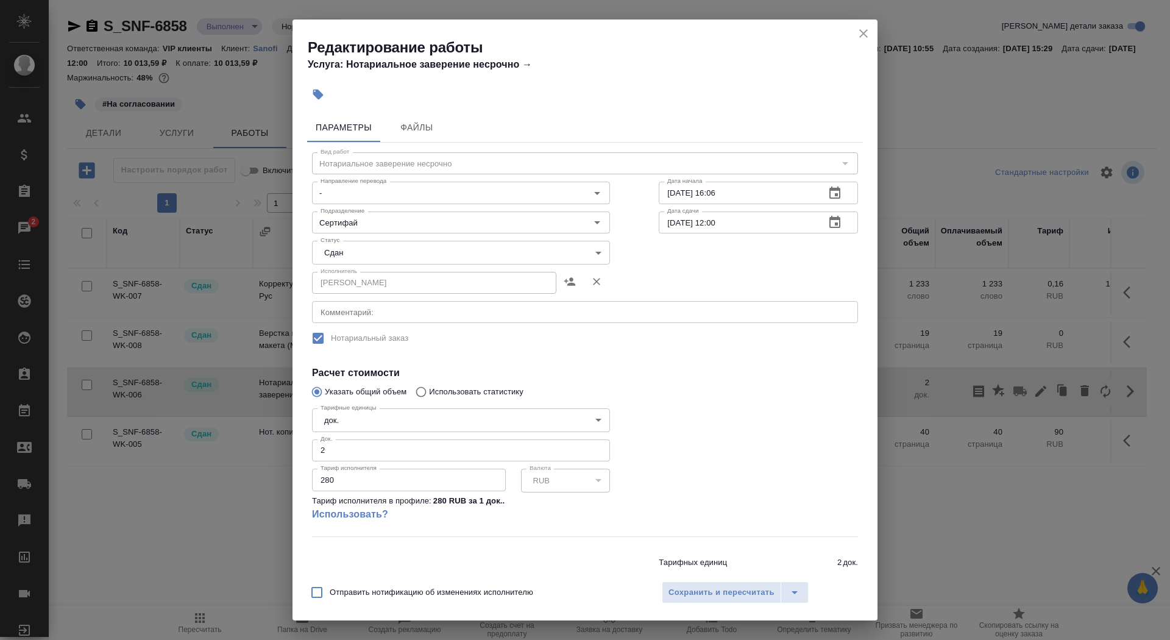
click at [420, 444] on input "2" at bounding box center [461, 450] width 298 height 22
type input "3"
click at [709, 600] on button "Сохранить и пересчитать" at bounding box center [721, 592] width 119 height 22
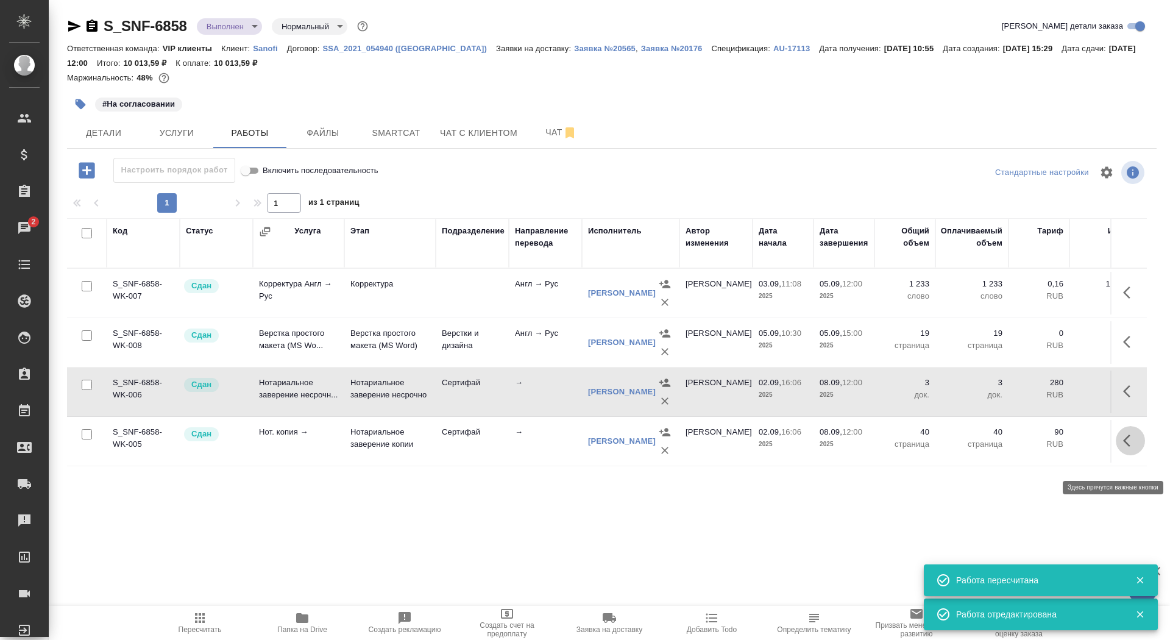
click at [1120, 455] on button "button" at bounding box center [1130, 440] width 29 height 29
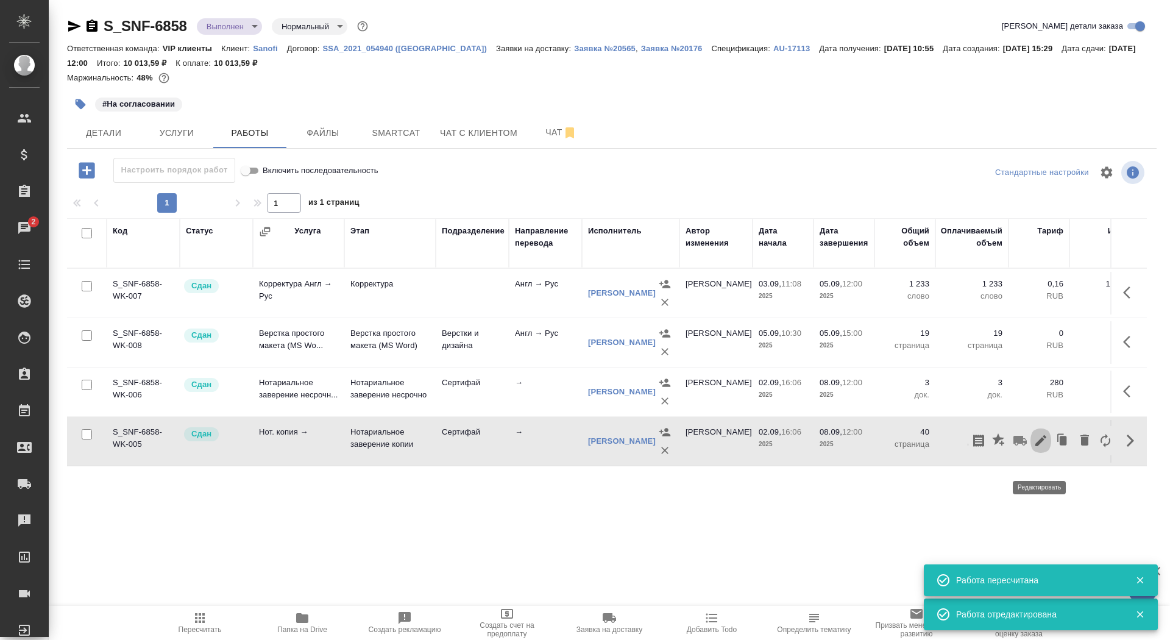
click at [1041, 446] on icon "button" at bounding box center [1040, 440] width 11 height 11
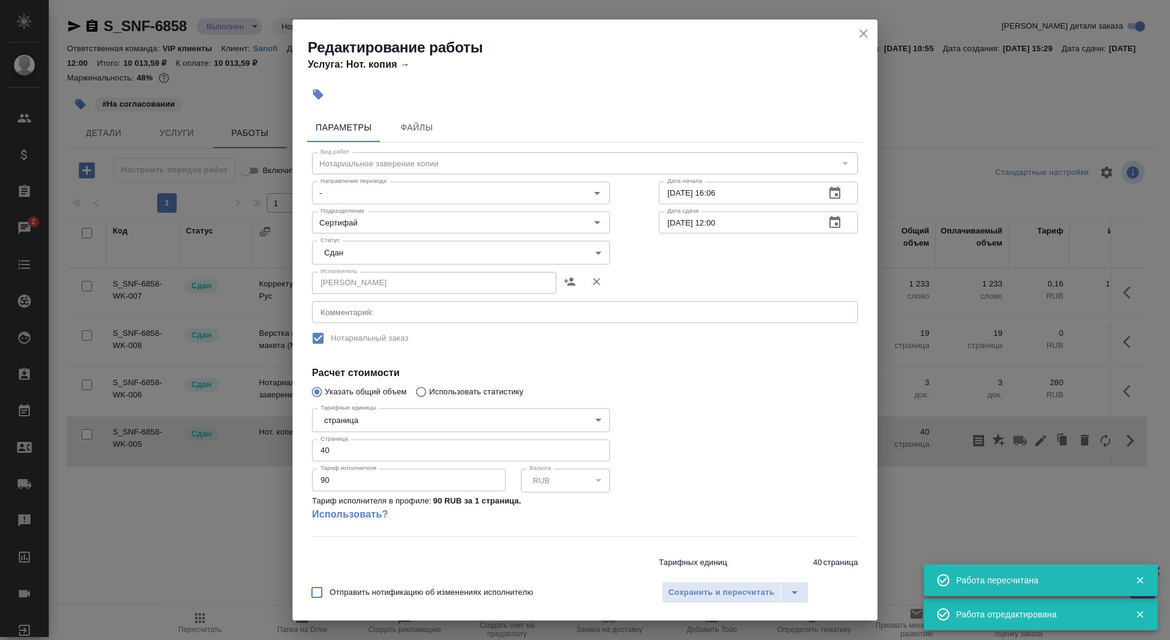
click at [384, 451] on input "40" at bounding box center [461, 450] width 298 height 22
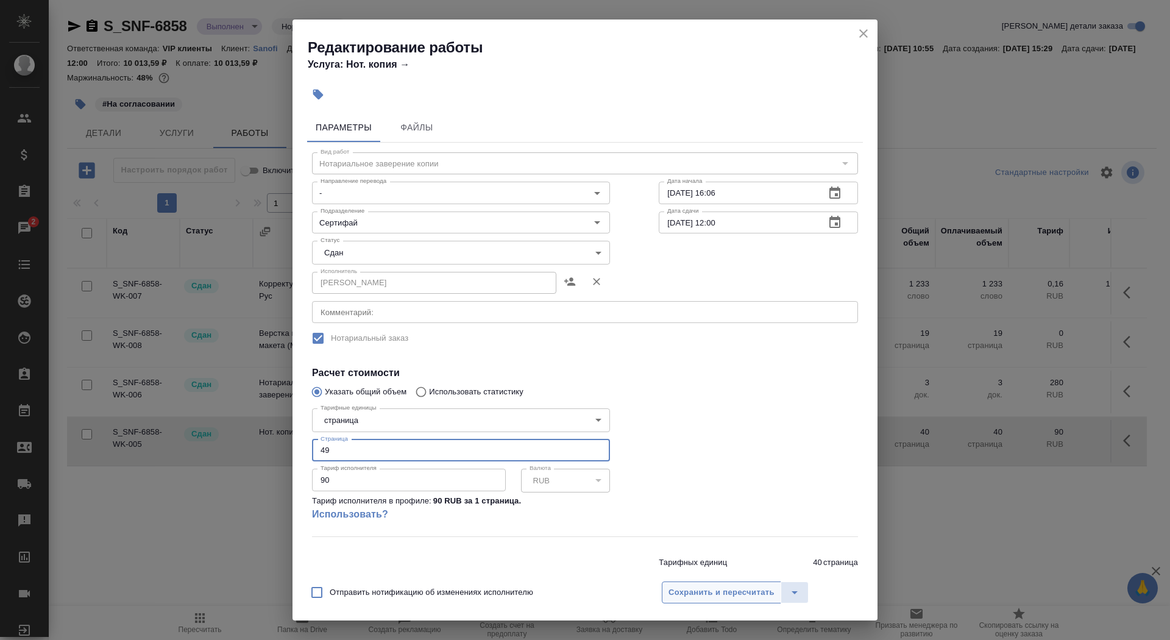
type input "49"
click at [676, 587] on span "Сохранить и пересчитать" at bounding box center [721, 593] width 106 height 14
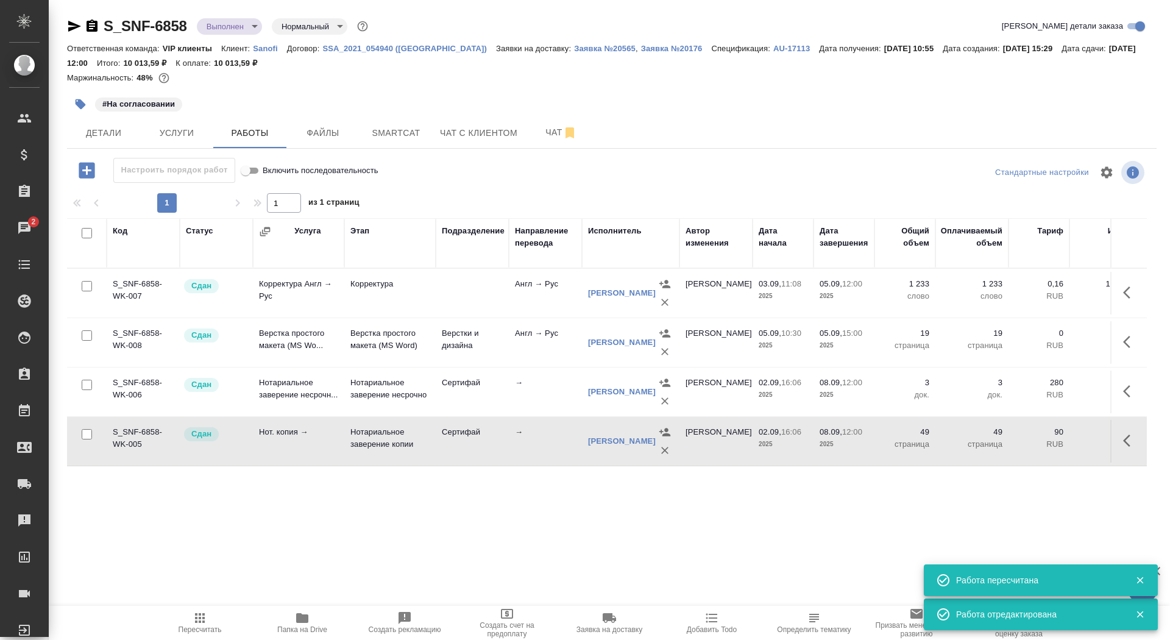
click at [188, 631] on span "Пересчитать" at bounding box center [200, 629] width 43 height 9
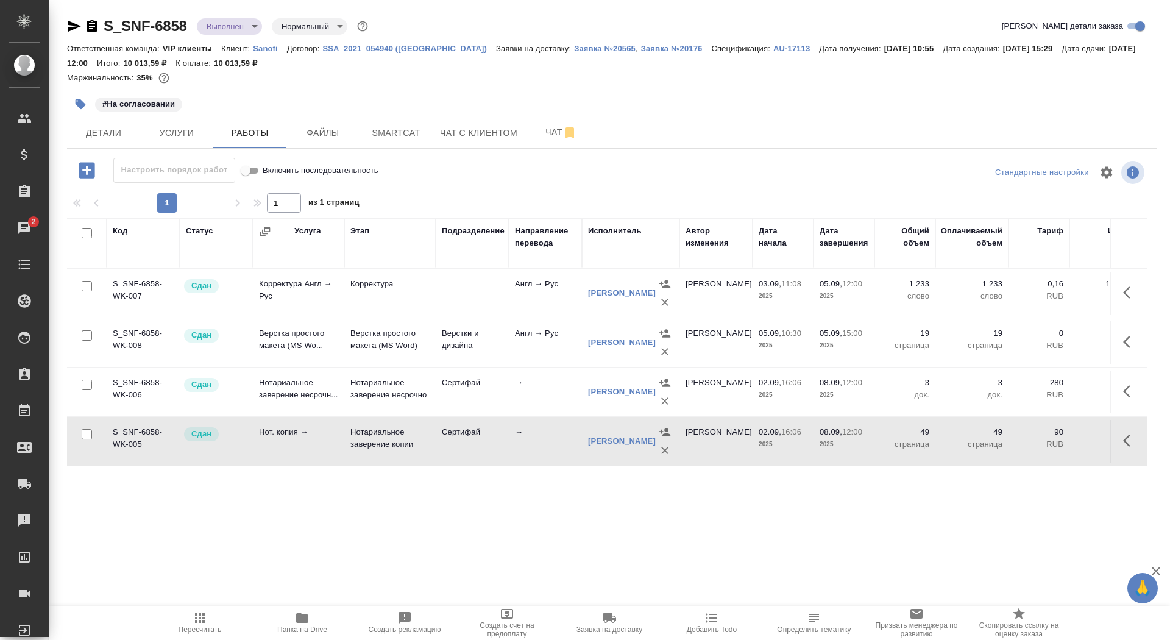
click at [235, 25] on body "🙏 .cls-1 fill:#fff; AWATERA Saydasheva Dilyara Клиенты Спецификации Заказы 2 Ча…" at bounding box center [585, 320] width 1170 height 640
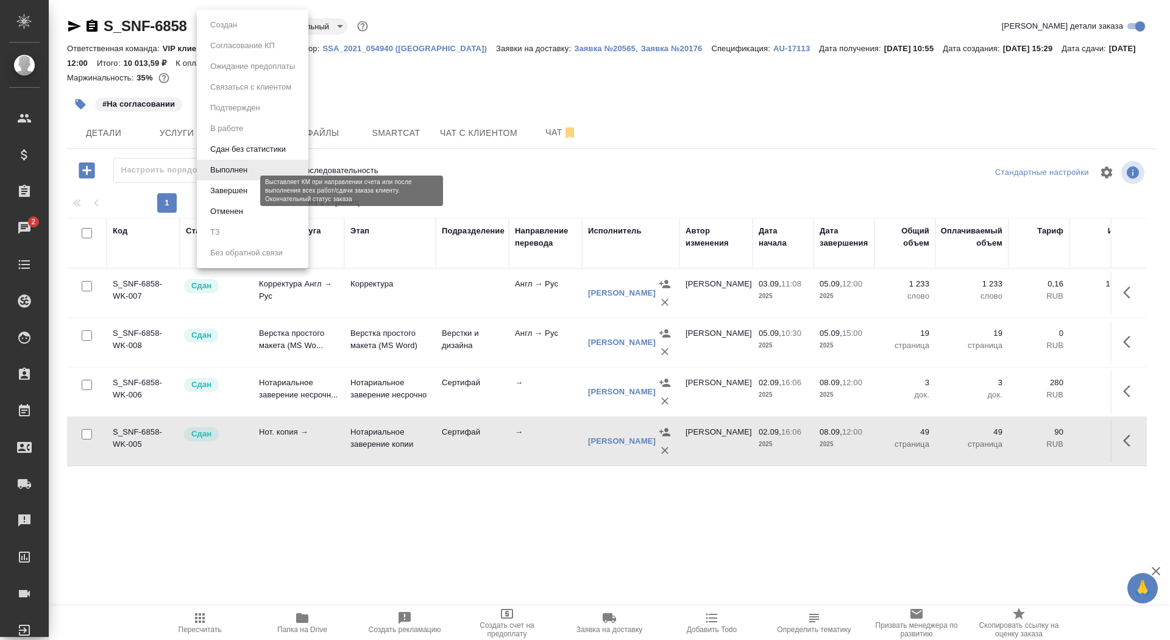
click at [238, 188] on button "Завершен" at bounding box center [229, 190] width 44 height 13
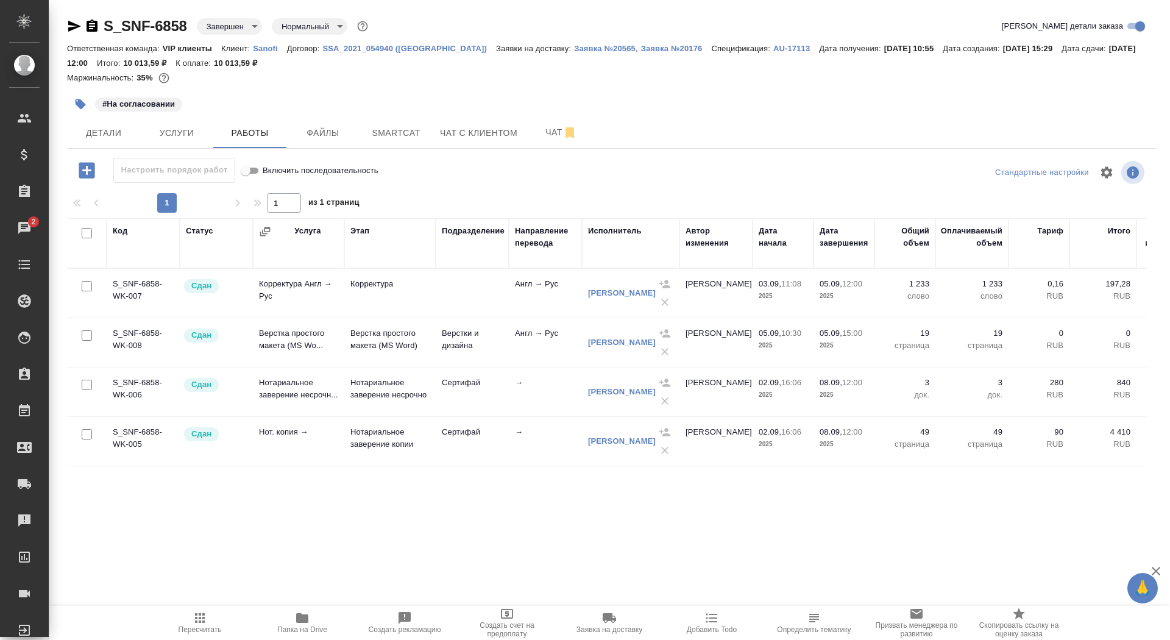
click at [77, 104] on icon "button" at bounding box center [81, 104] width 10 height 10
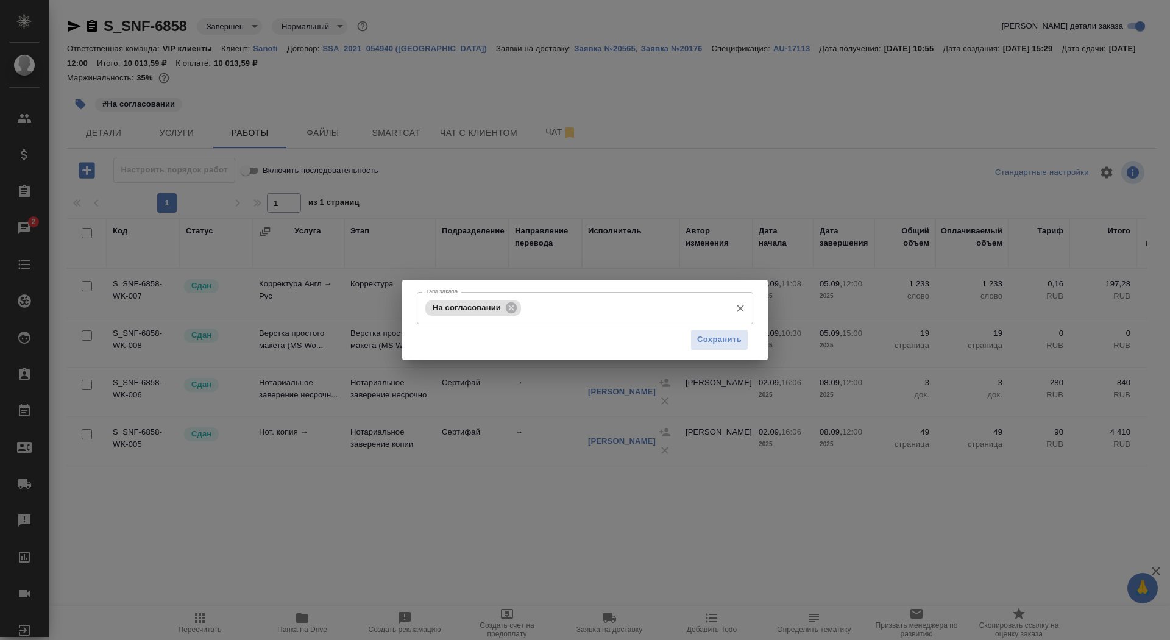
click at [567, 314] on input "Тэги заказа" at bounding box center [624, 307] width 200 height 21
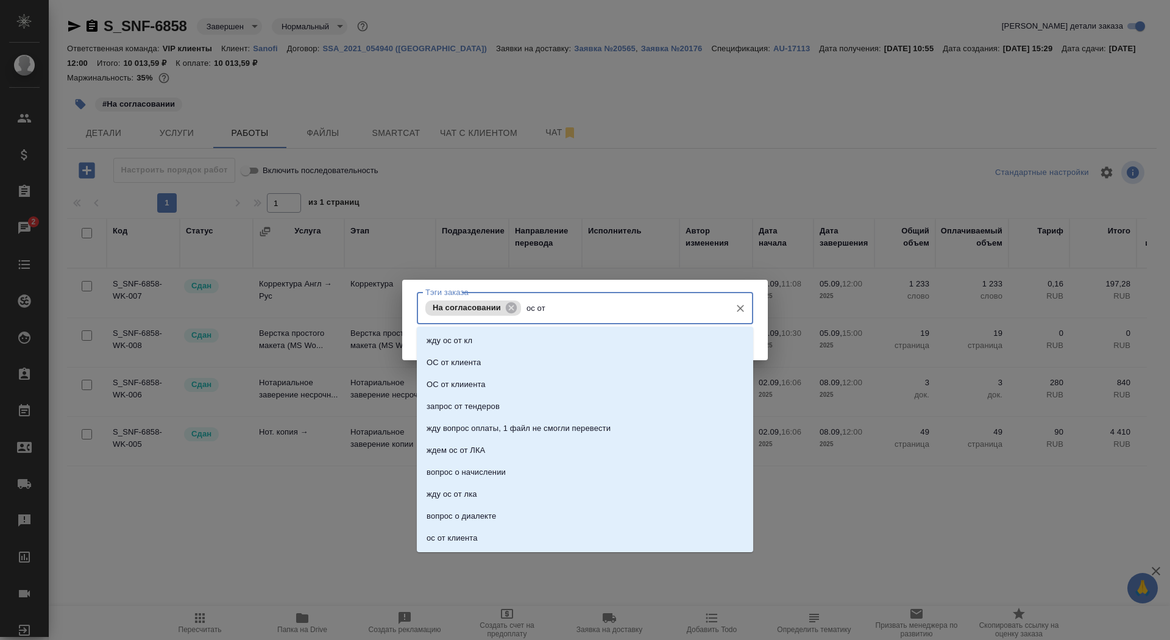
type input "ос от"
click at [572, 357] on li "ОС от клиента" at bounding box center [585, 363] width 336 height 22
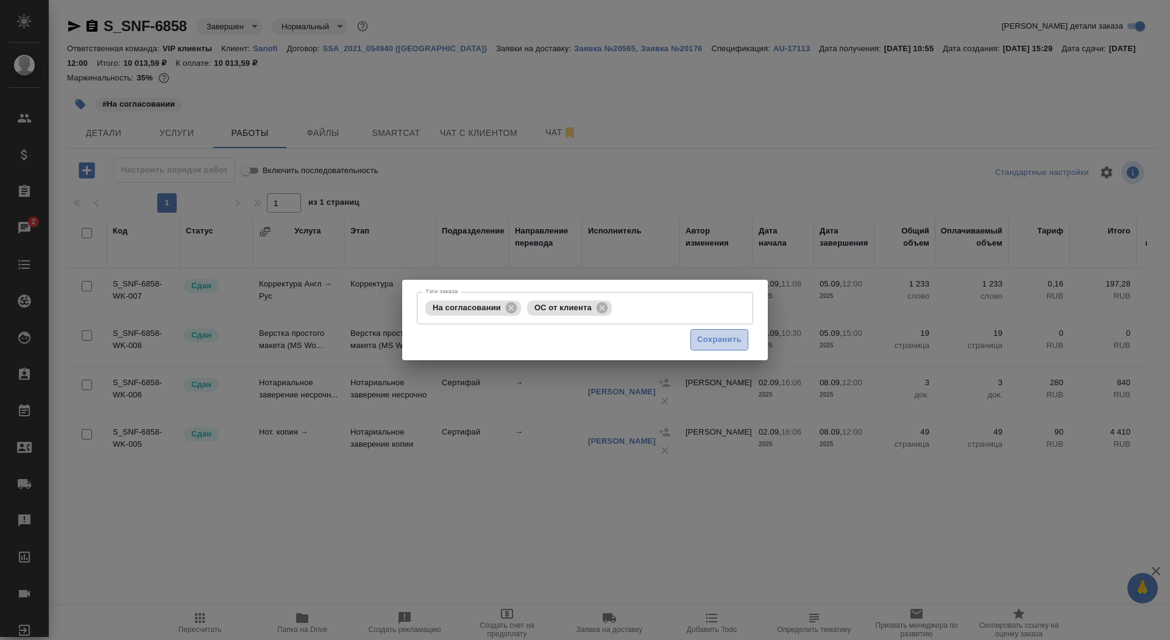
click at [736, 339] on span "Сохранить" at bounding box center [719, 340] width 44 height 14
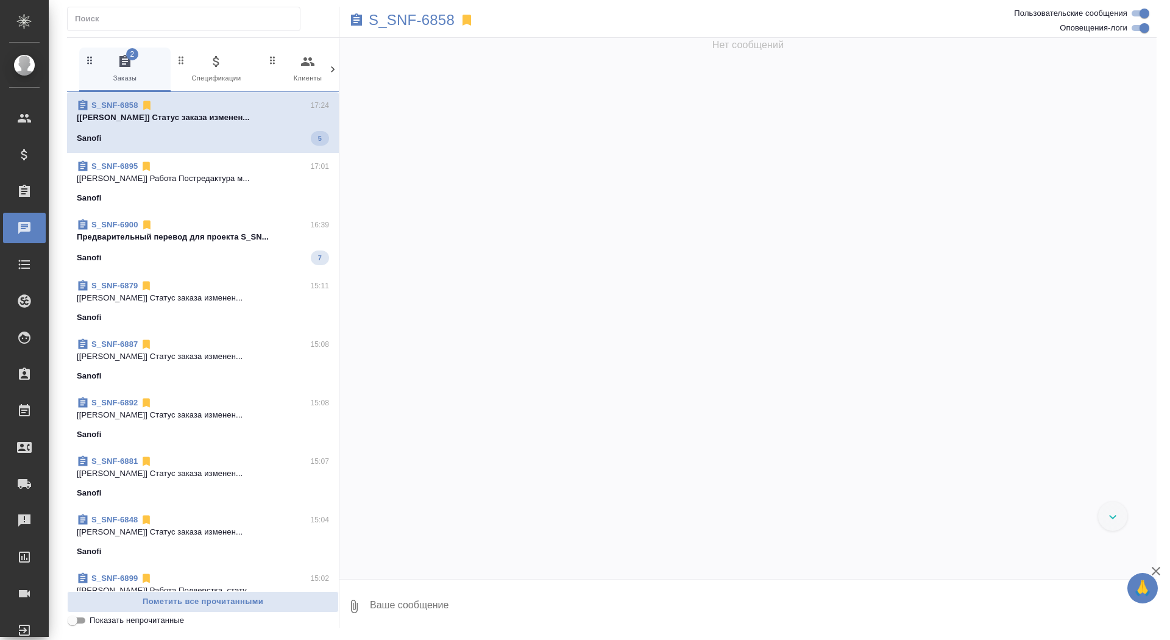
scroll to position [37427, 0]
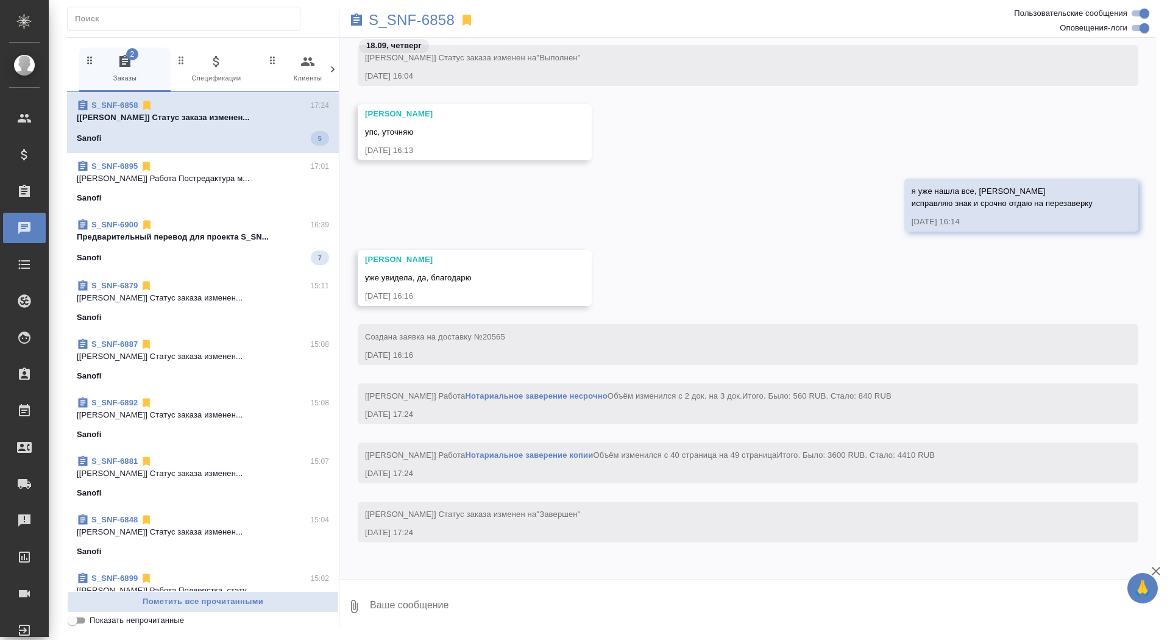
click at [252, 253] on div "Sanofi 7" at bounding box center [203, 257] width 252 height 15
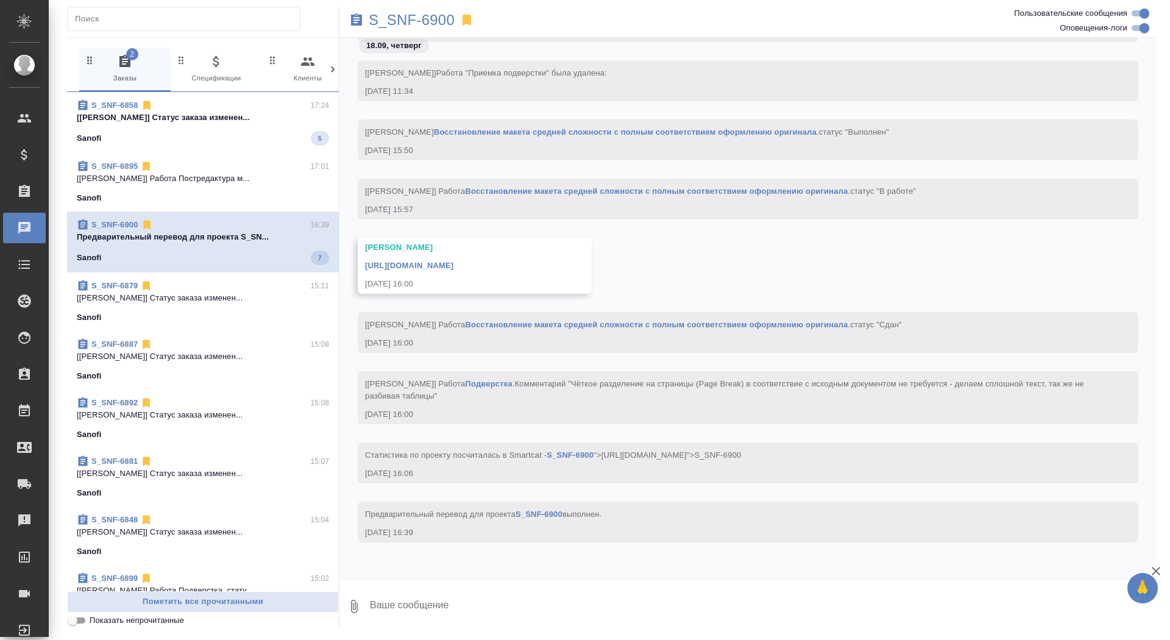
scroll to position [22589, 0]
click at [267, 124] on span "S_SNF-6858 17:24 [[PERSON_NAME]] Статус заказа изменен... Sanofi" at bounding box center [203, 121] width 252 height 44
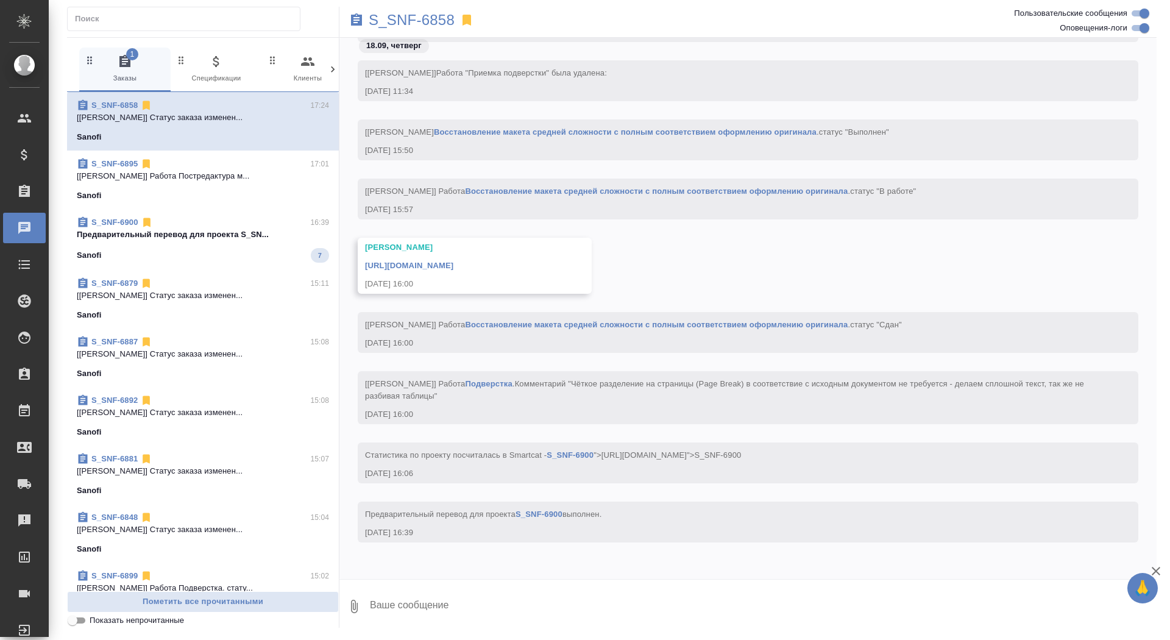
scroll to position [33978, 0]
